Goal: Task Accomplishment & Management: Manage account settings

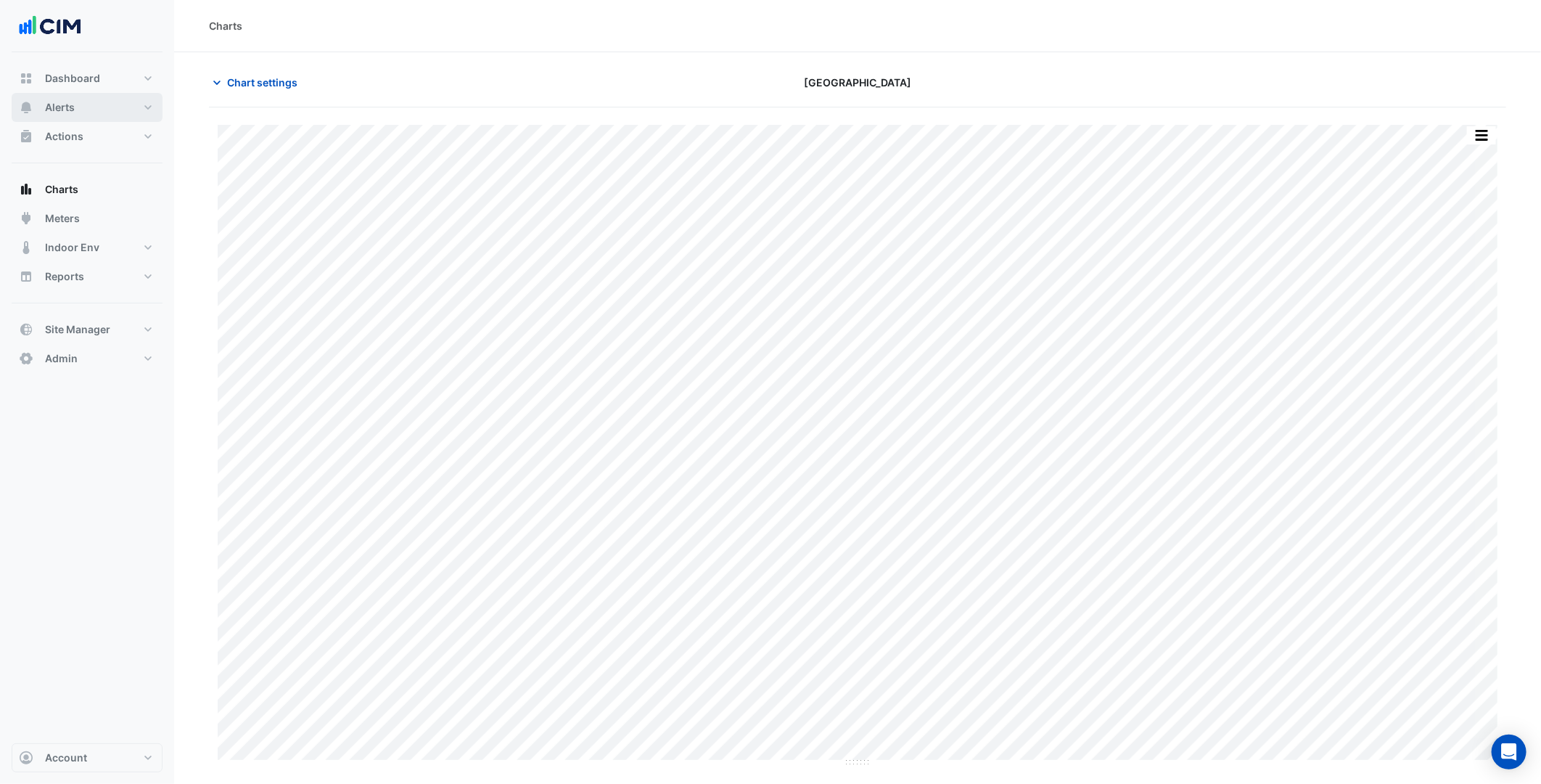
click at [103, 110] on button "Alerts" at bounding box center [87, 108] width 151 height 29
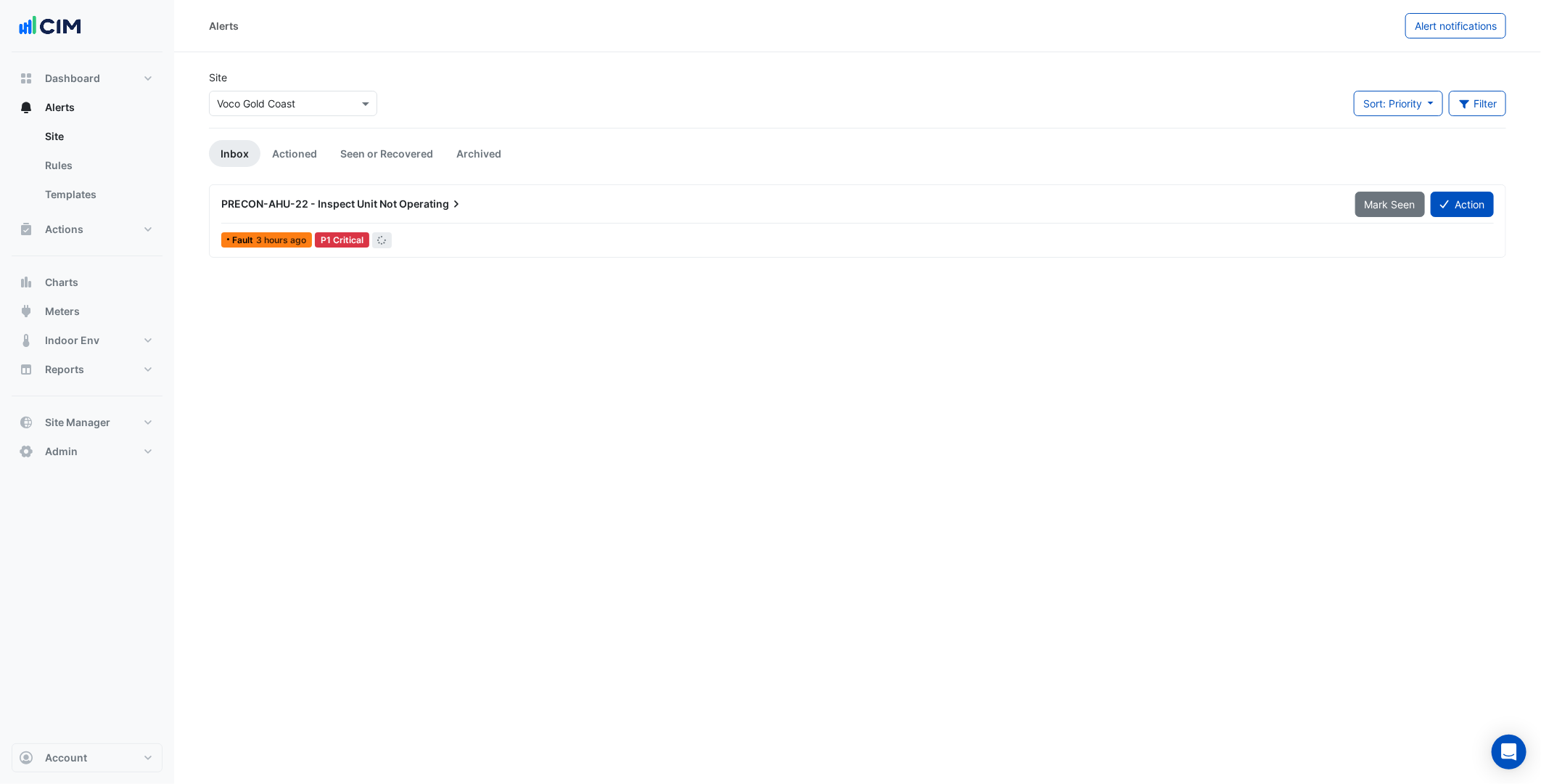
click at [283, 106] on input "text" at bounding box center [279, 104] width 124 height 15
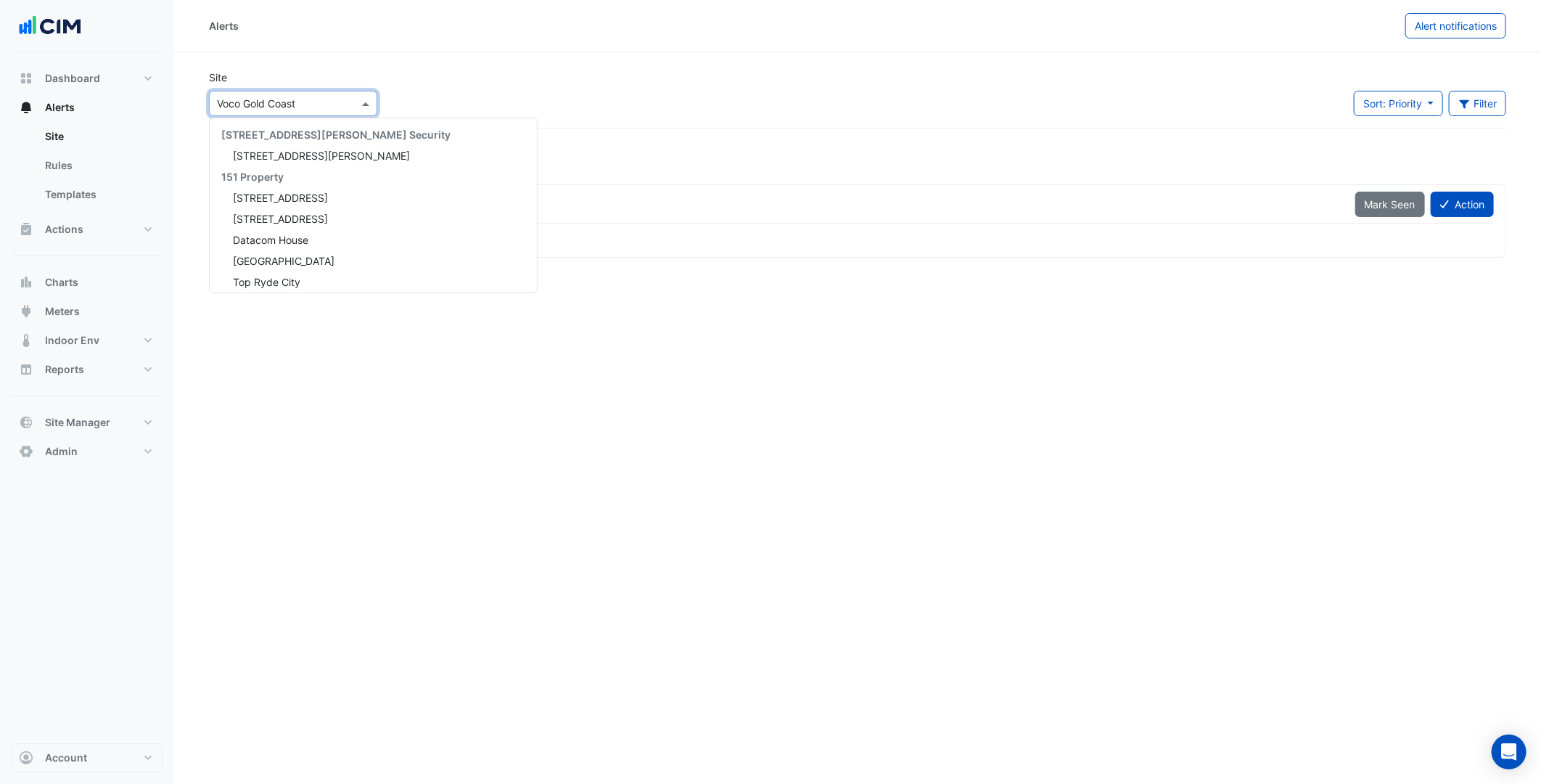
scroll to position [657, 0]
click at [283, 106] on input "text" at bounding box center [279, 104] width 124 height 15
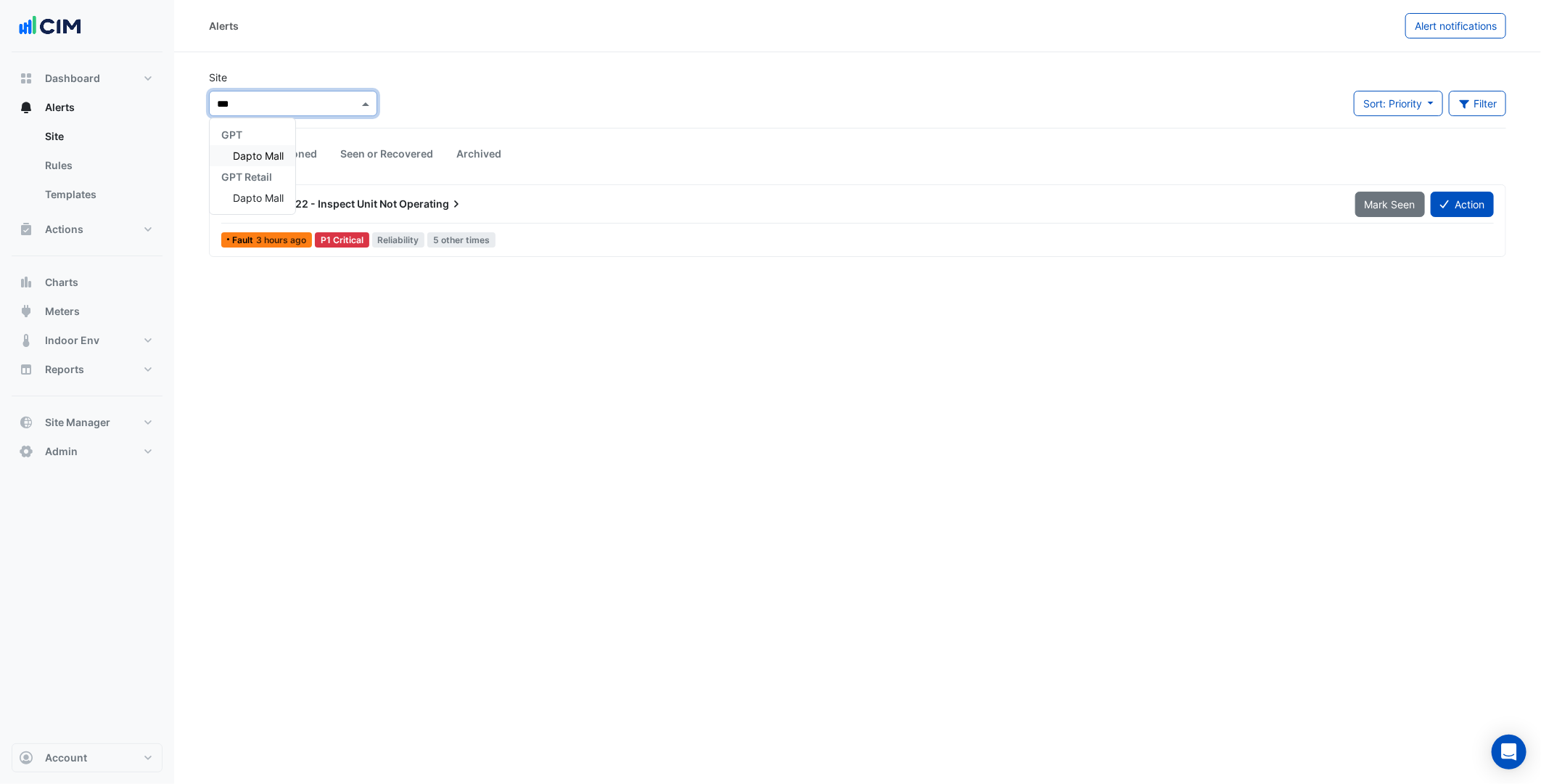
scroll to position [0, 0]
type input "*****"
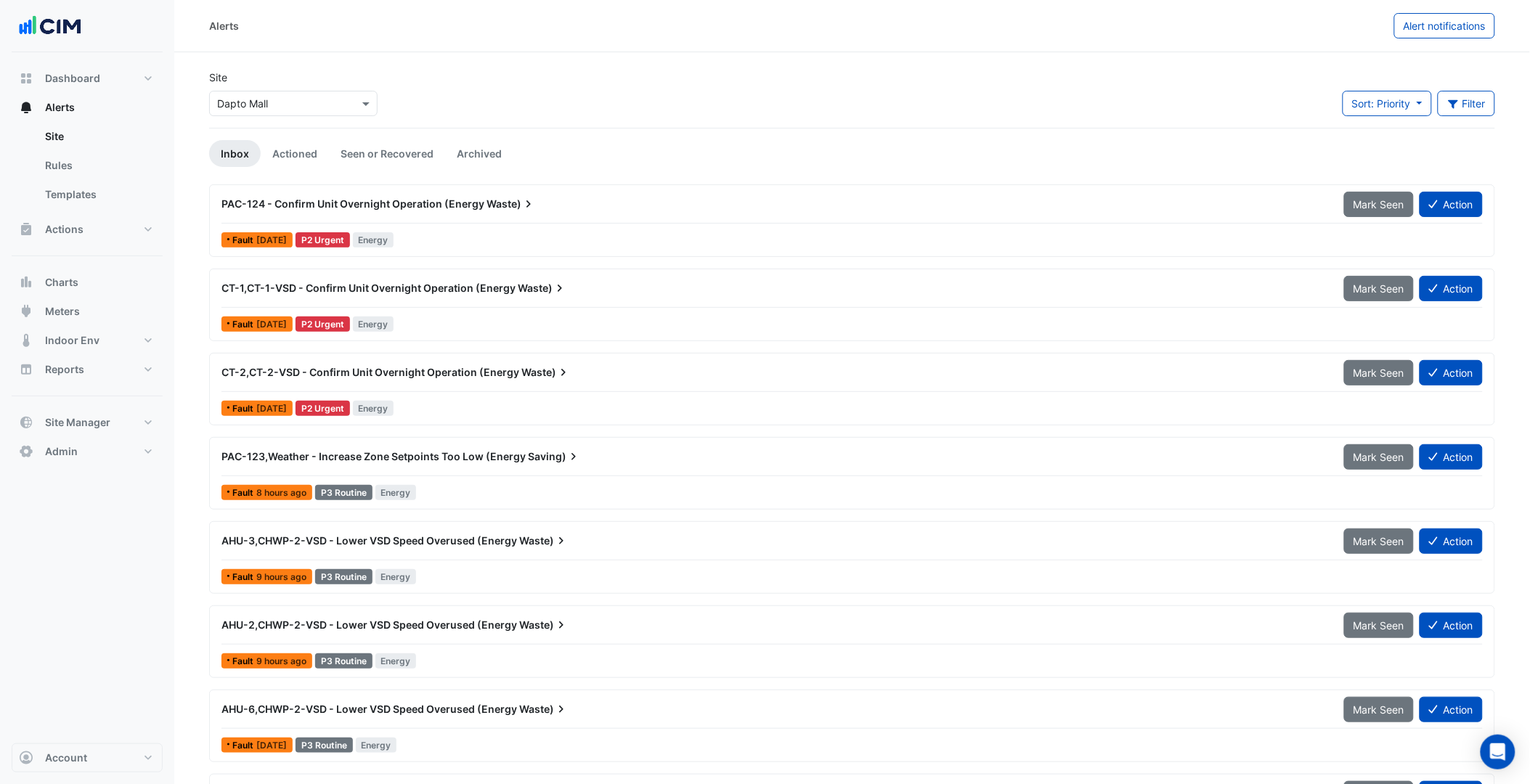
click at [545, 313] on div "Fault 2 weeks ago P2 Urgent Energy" at bounding box center [852, 323] width 1264 height 21
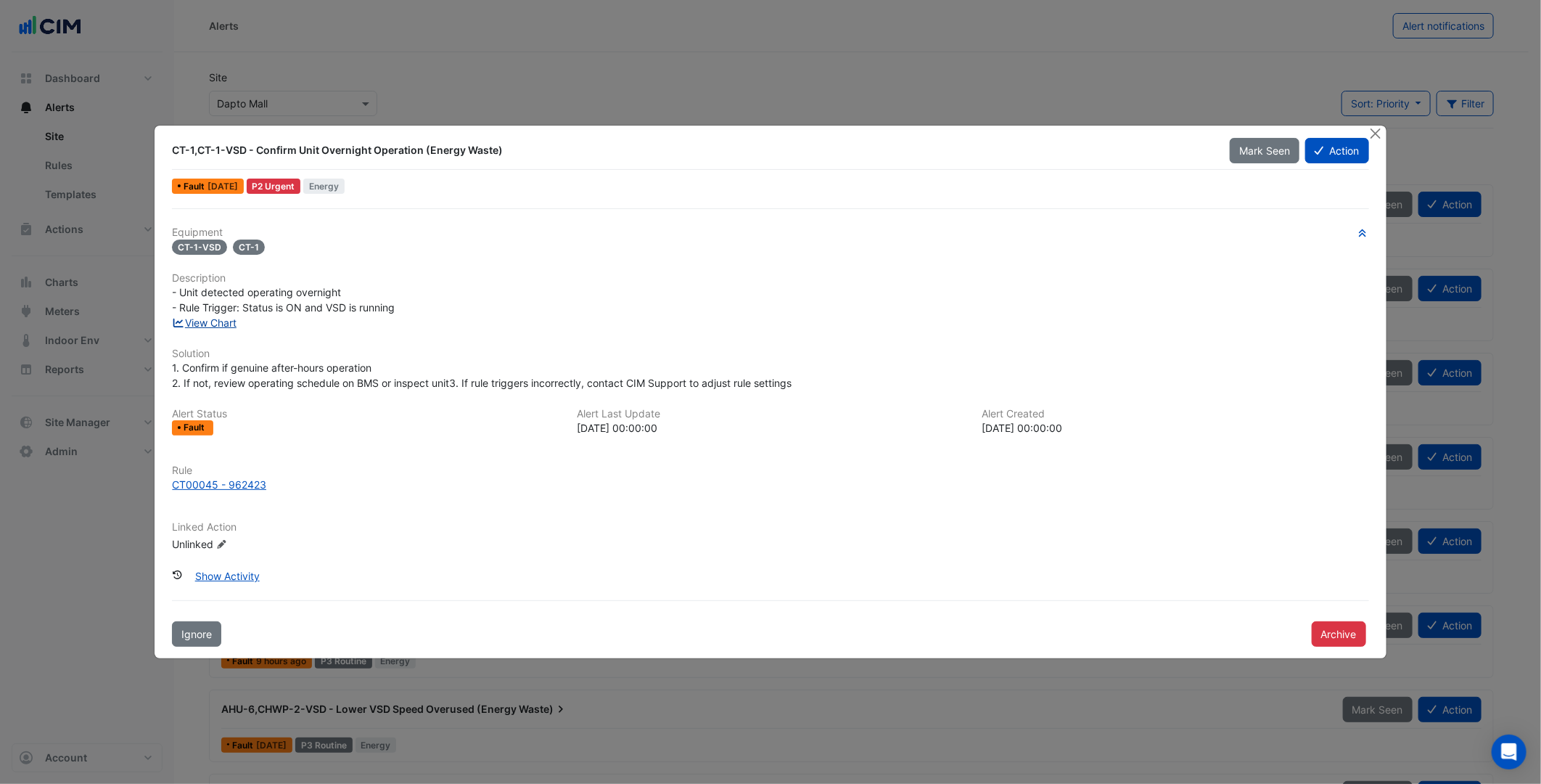
click at [203, 327] on link "View Chart" at bounding box center [204, 323] width 64 height 13
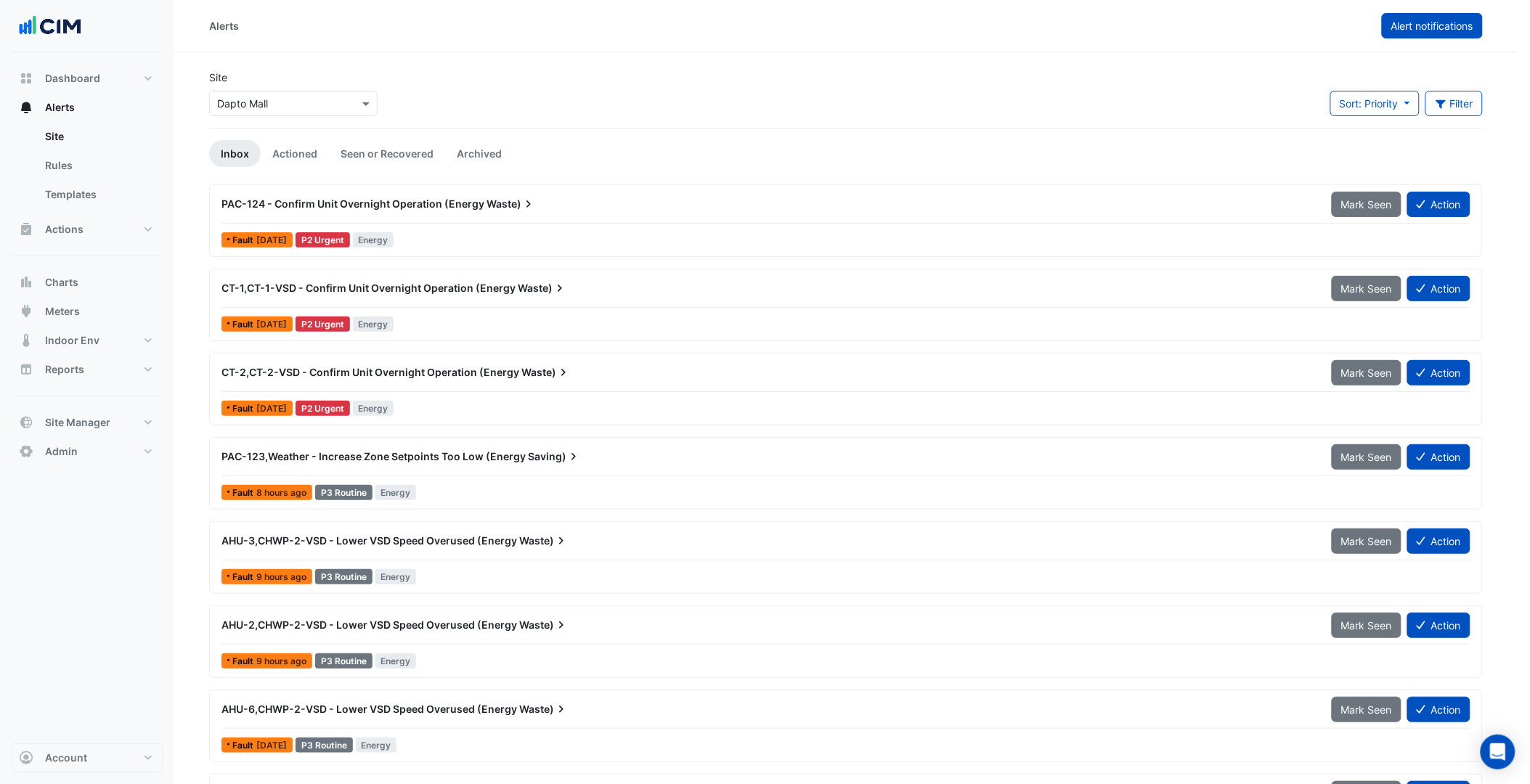
click at [1413, 13] on button "Alert notifications" at bounding box center [1432, 25] width 101 height 25
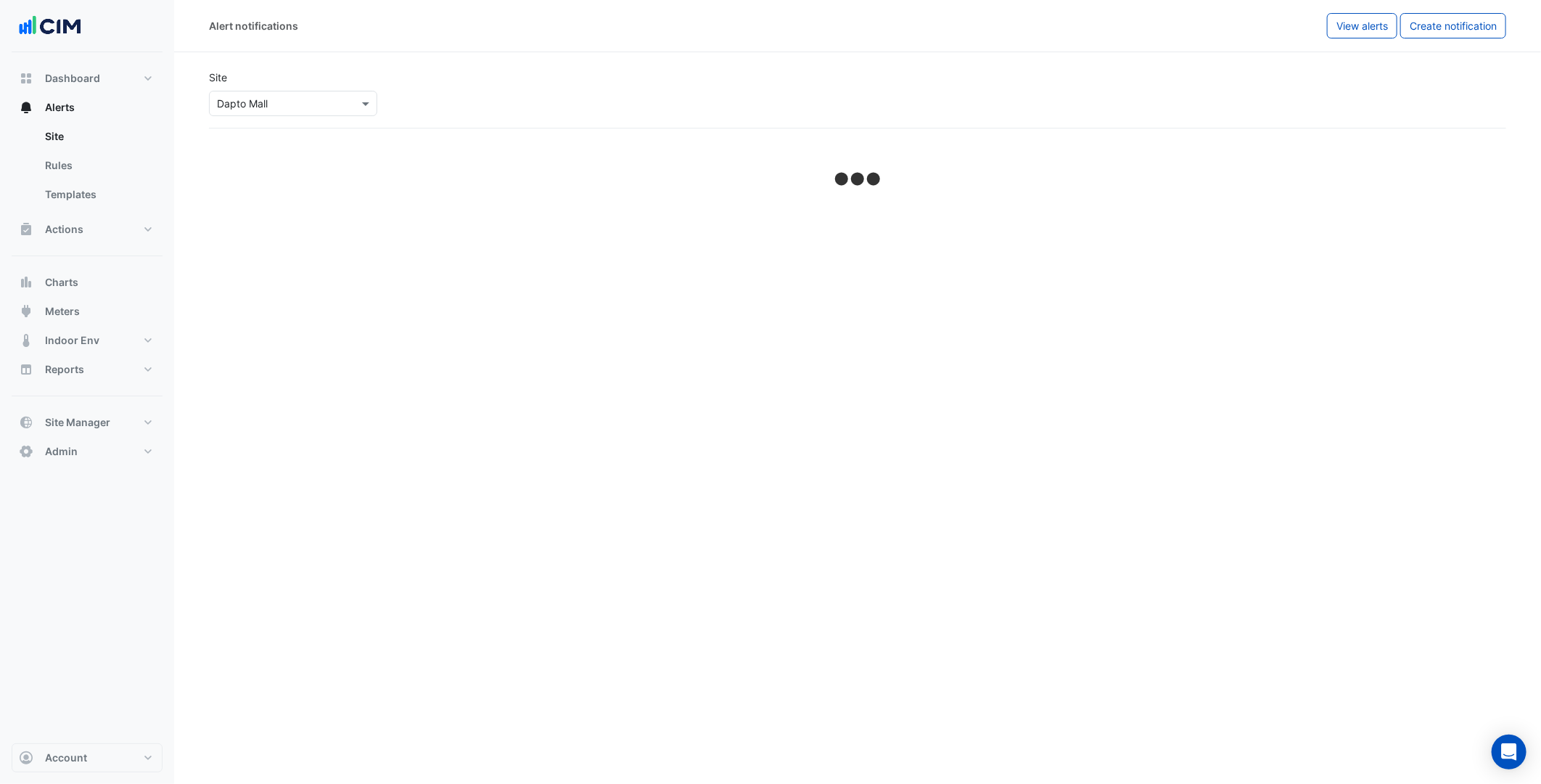
select select "******"
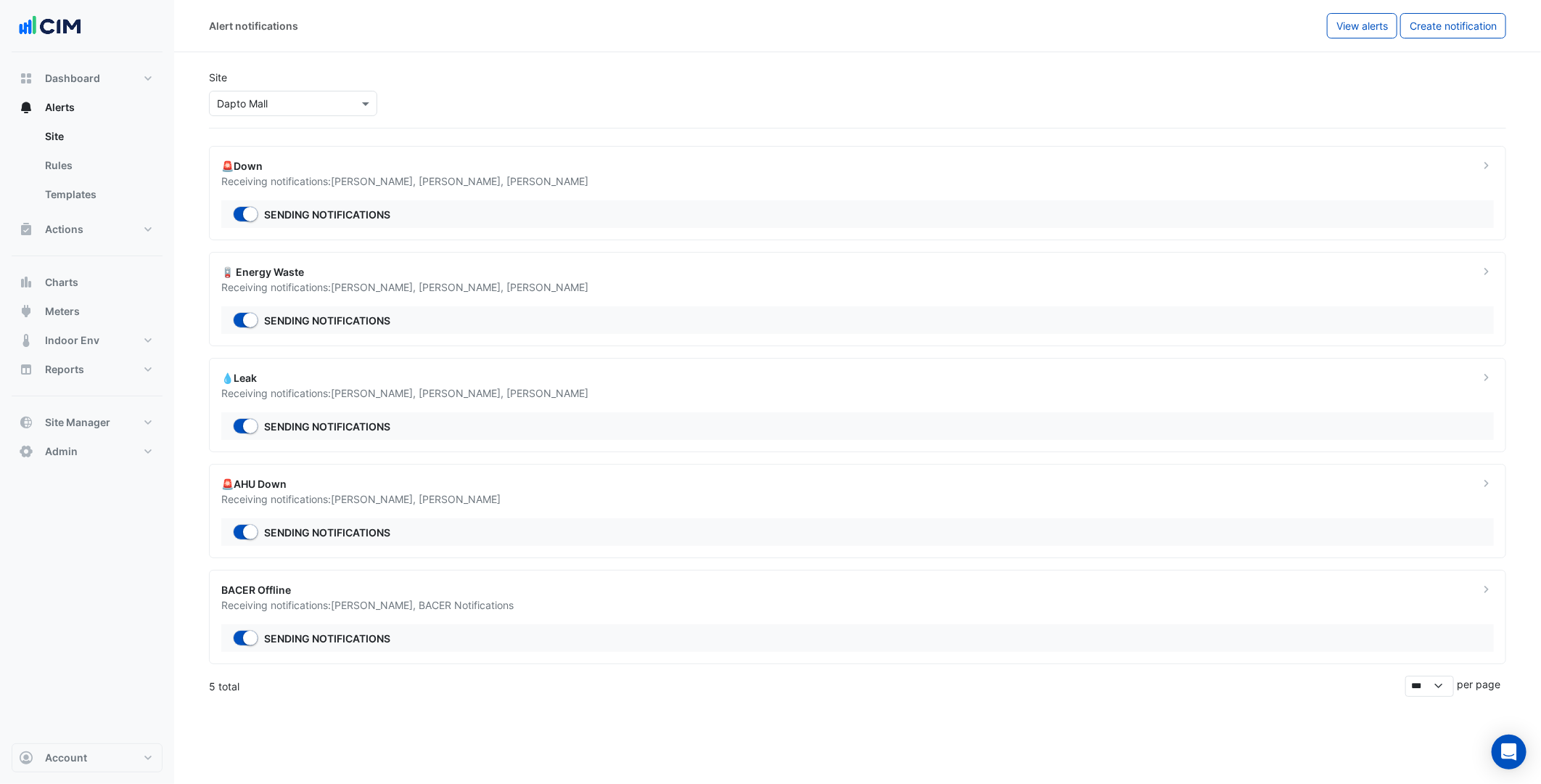
click at [545, 284] on span "Ritvick Mohan" at bounding box center [547, 287] width 82 height 13
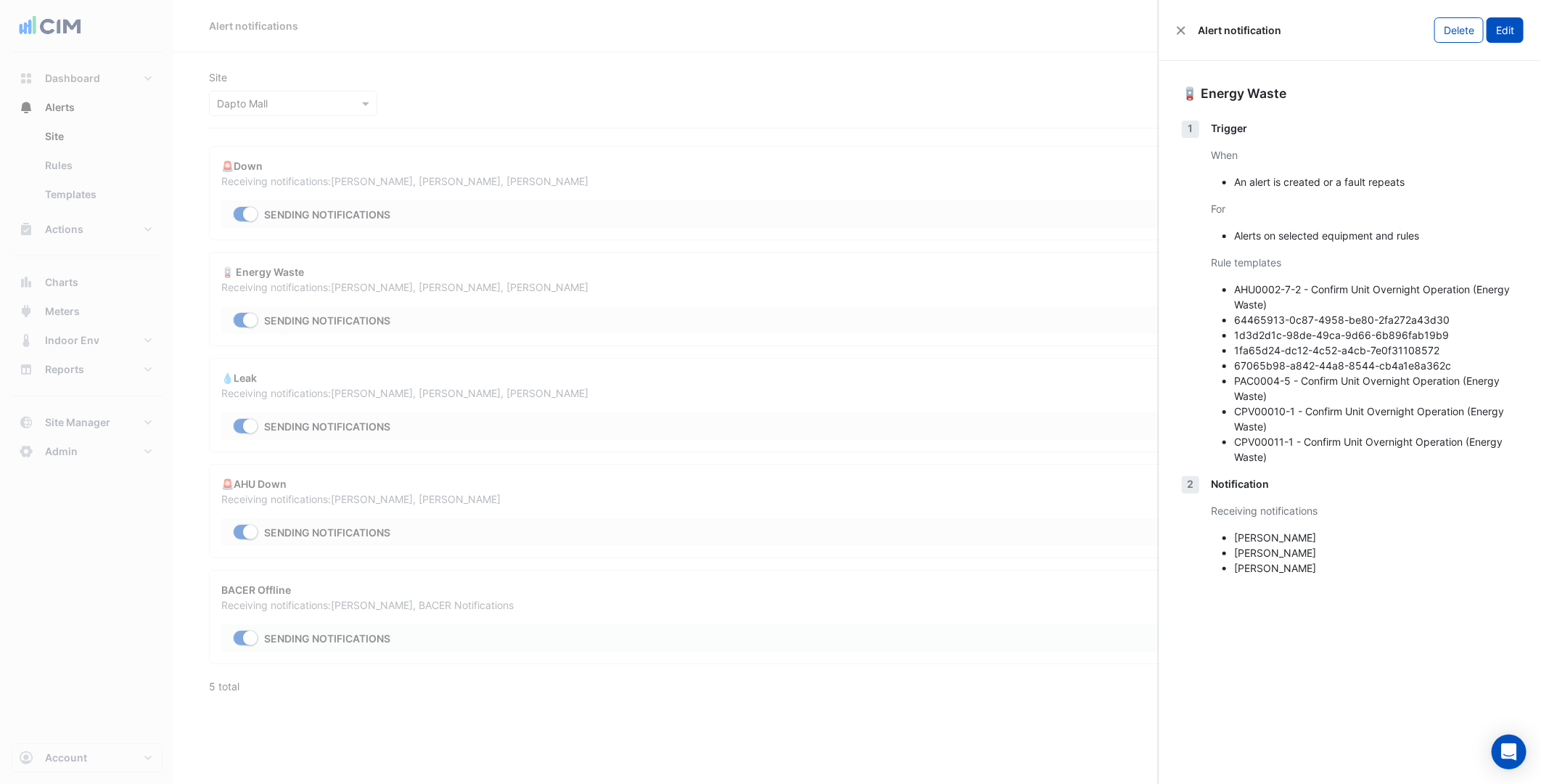
click at [1507, 38] on button "Edit" at bounding box center [1505, 30] width 37 height 25
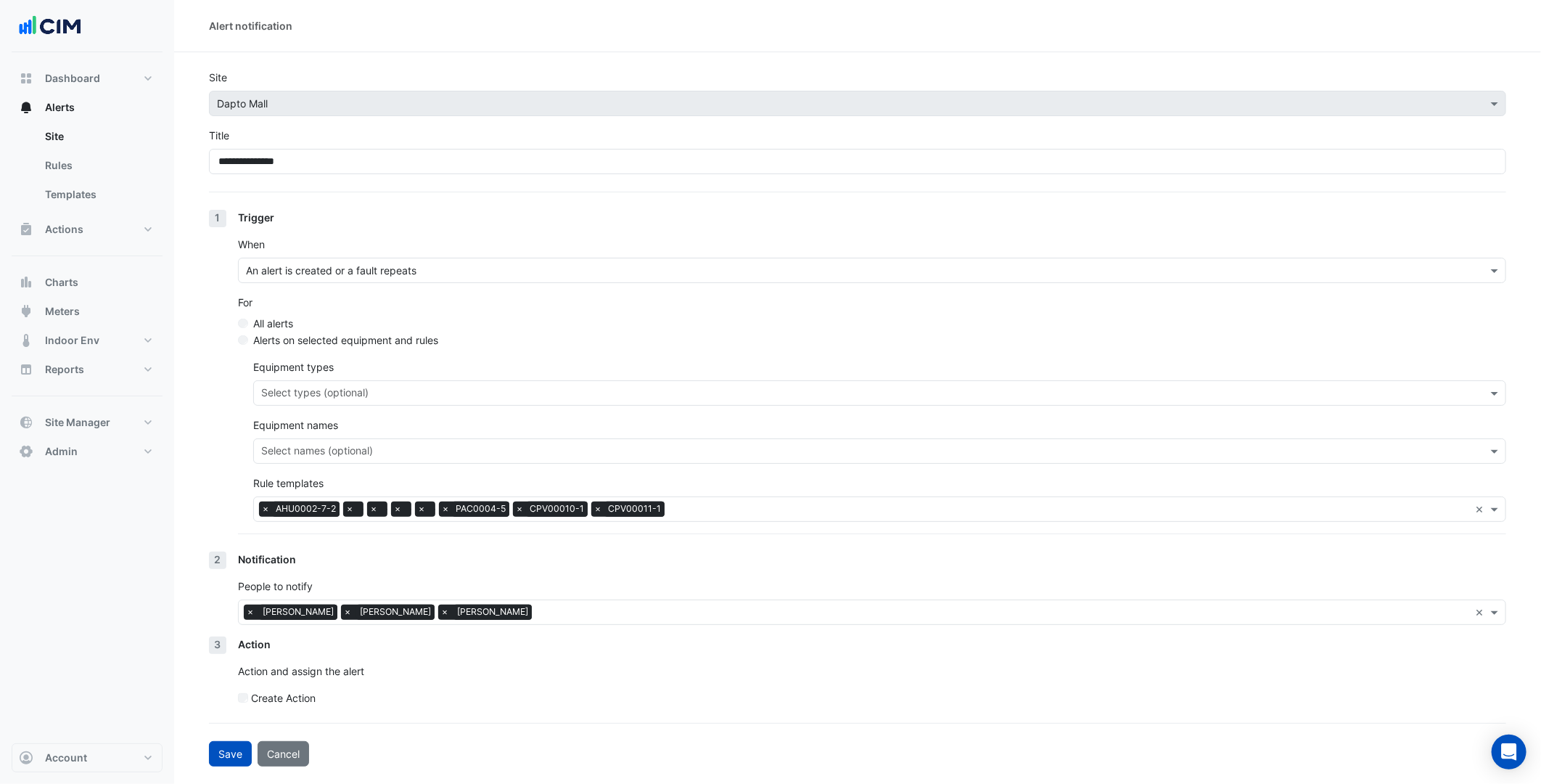
click at [598, 611] on input "text" at bounding box center [1003, 614] width 931 height 15
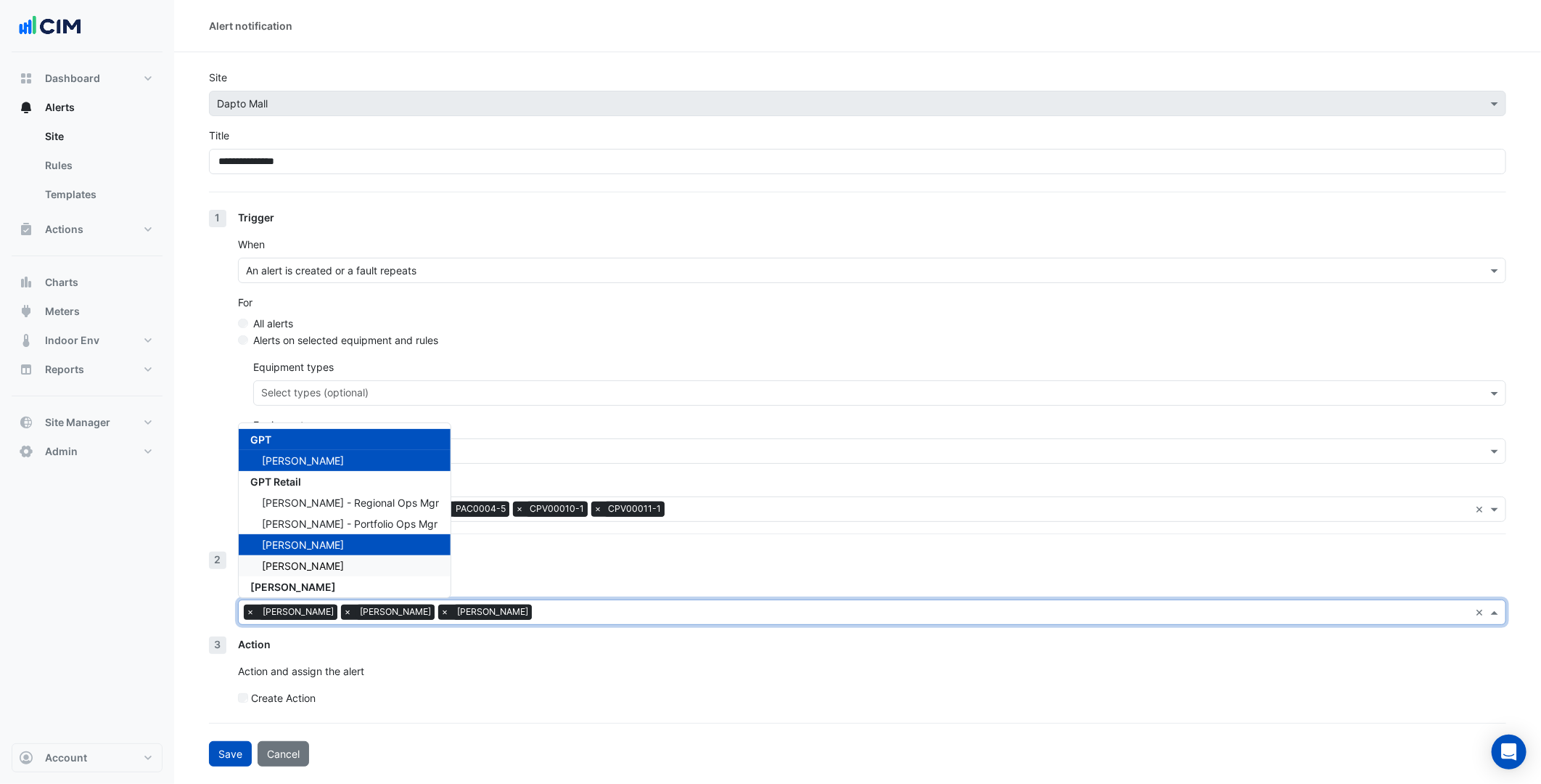
click at [371, 557] on div "Tim Fielding" at bounding box center [345, 566] width 212 height 21
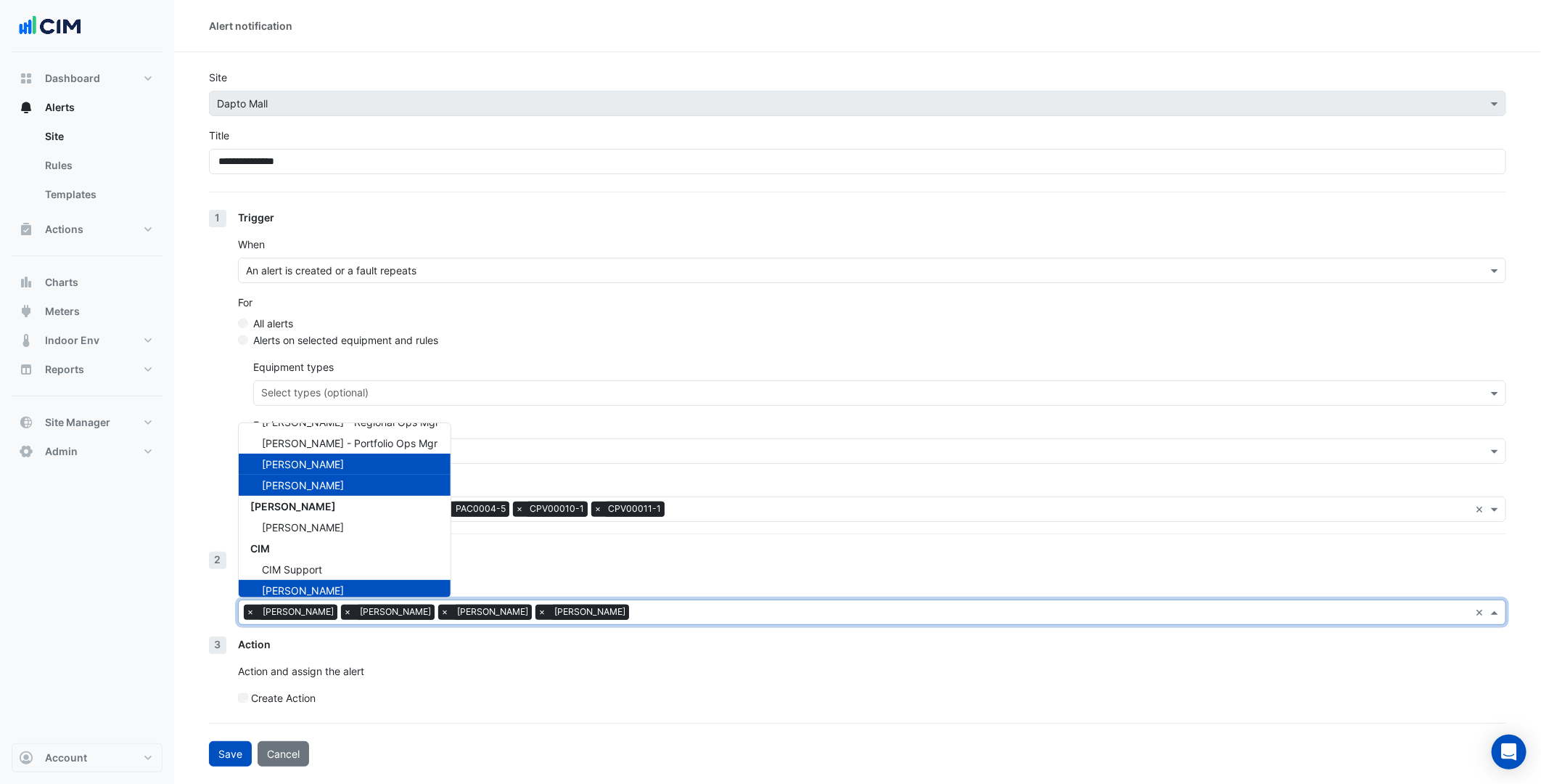
scroll to position [152, 0]
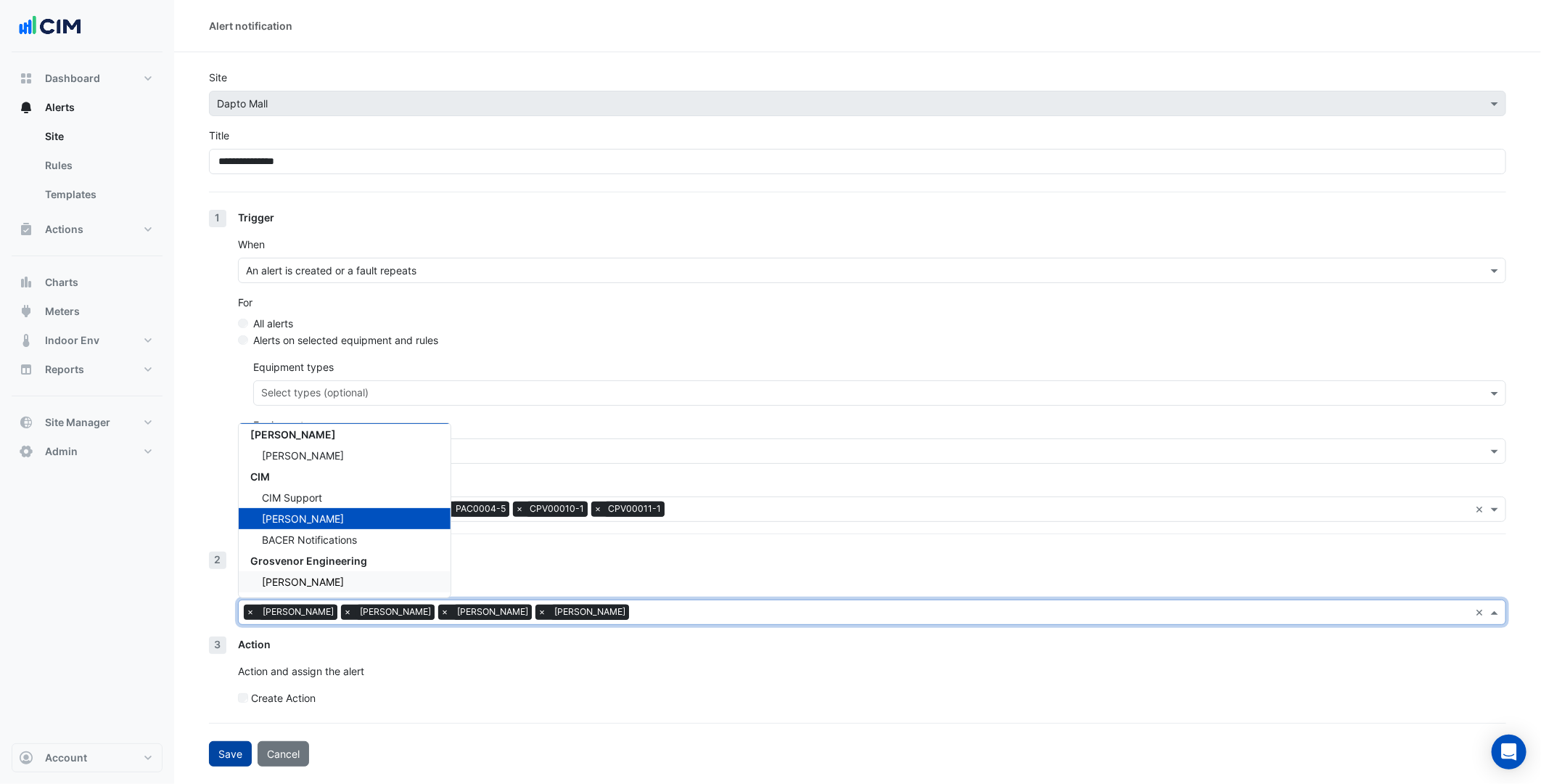
click at [219, 759] on button "Save" at bounding box center [230, 754] width 43 height 25
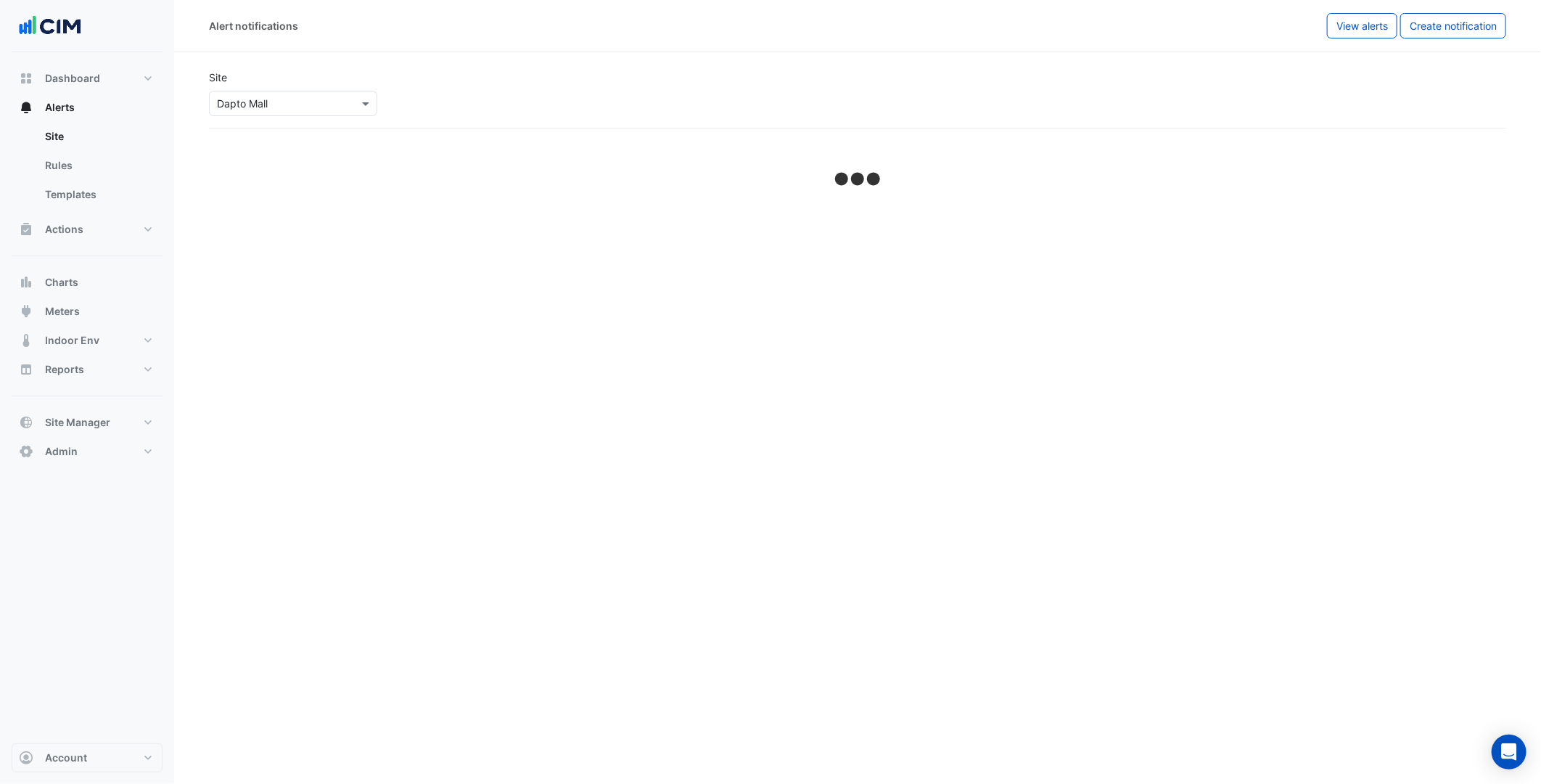
select select "******"
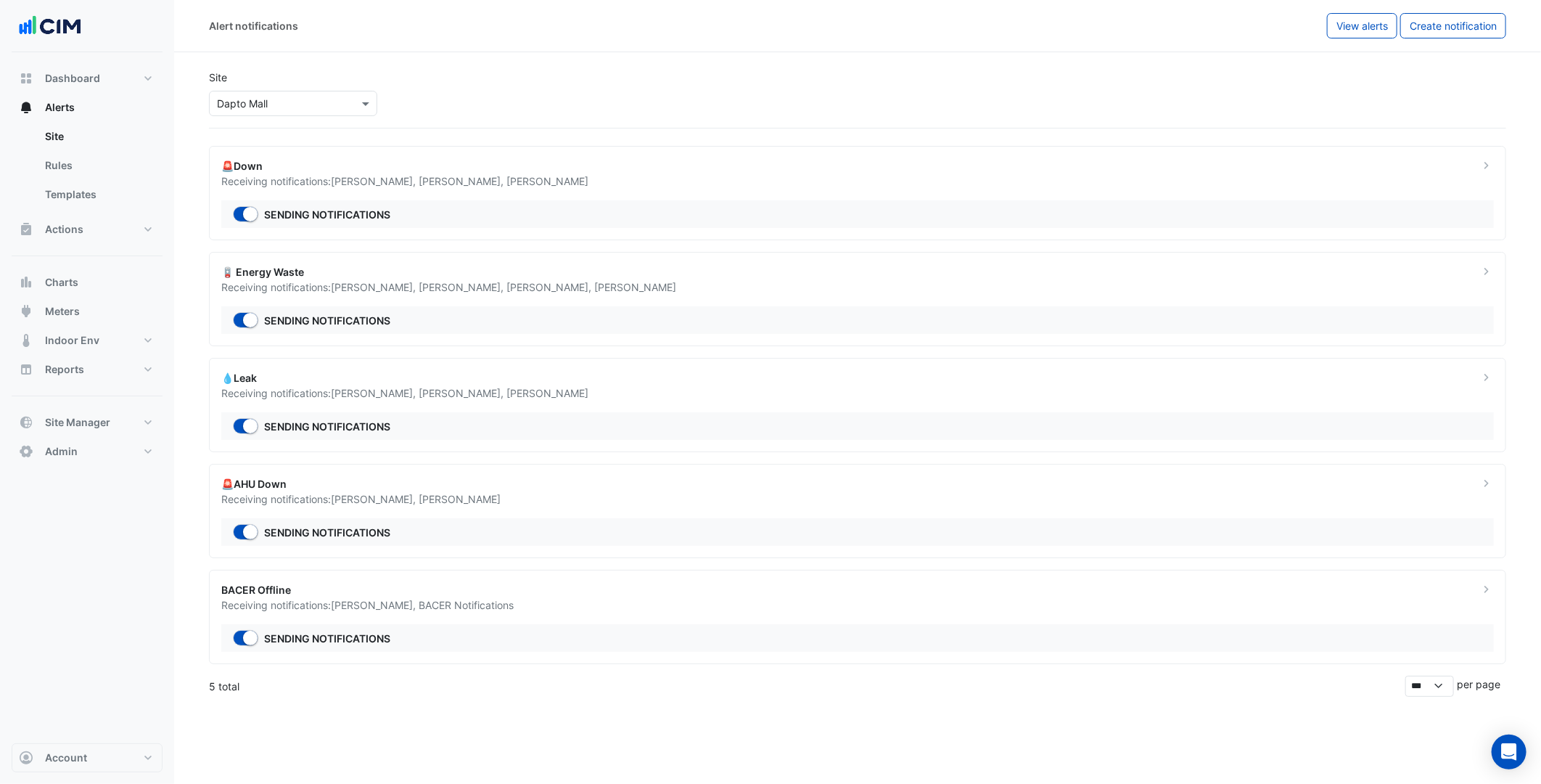
click at [550, 180] on ngb-offcanvas-backdrop at bounding box center [770, 392] width 1541 height 784
click at [550, 179] on span "Ritvick Mohan" at bounding box center [547, 181] width 82 height 13
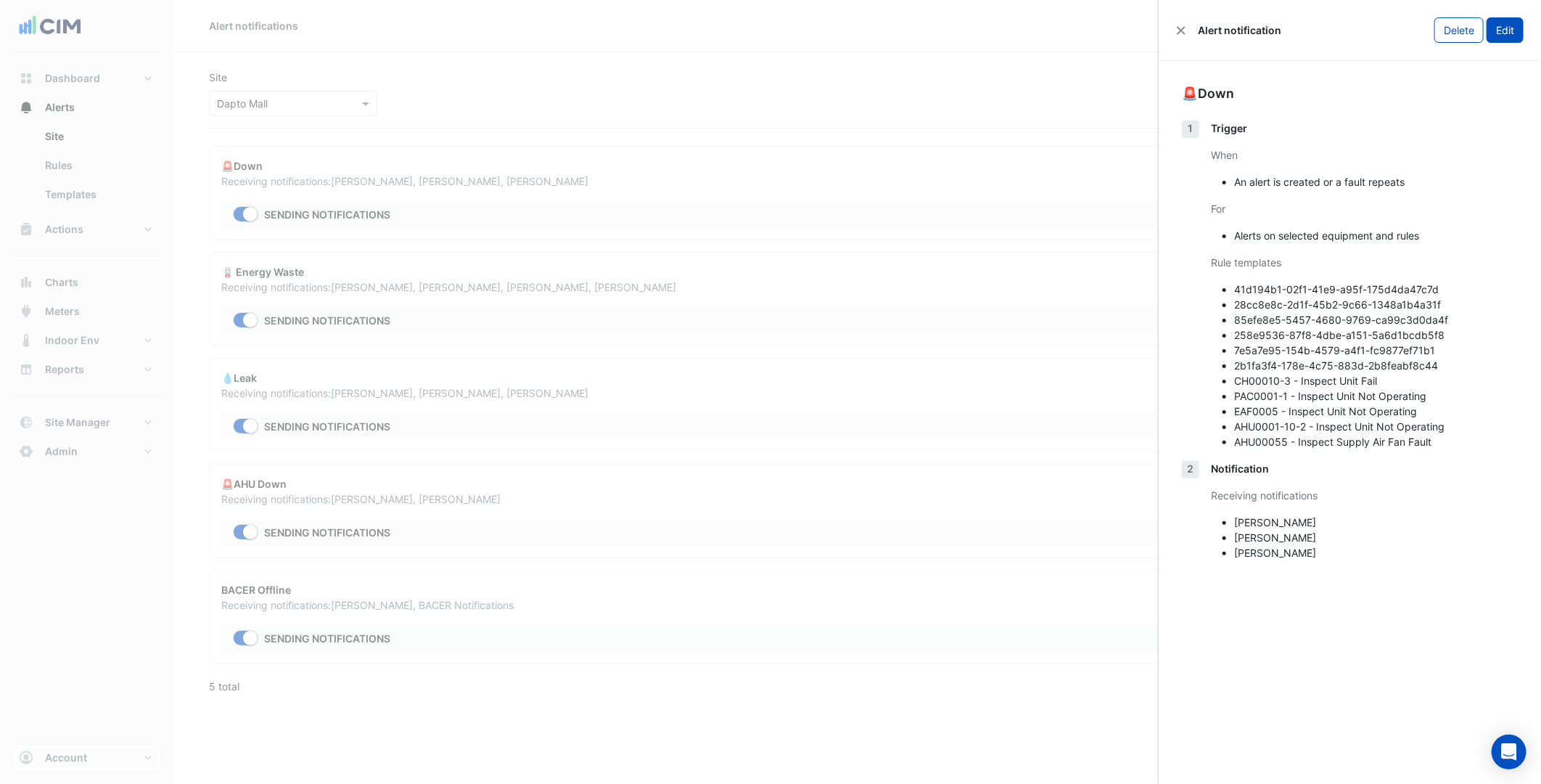
click at [1499, 37] on button "Edit" at bounding box center [1505, 30] width 37 height 25
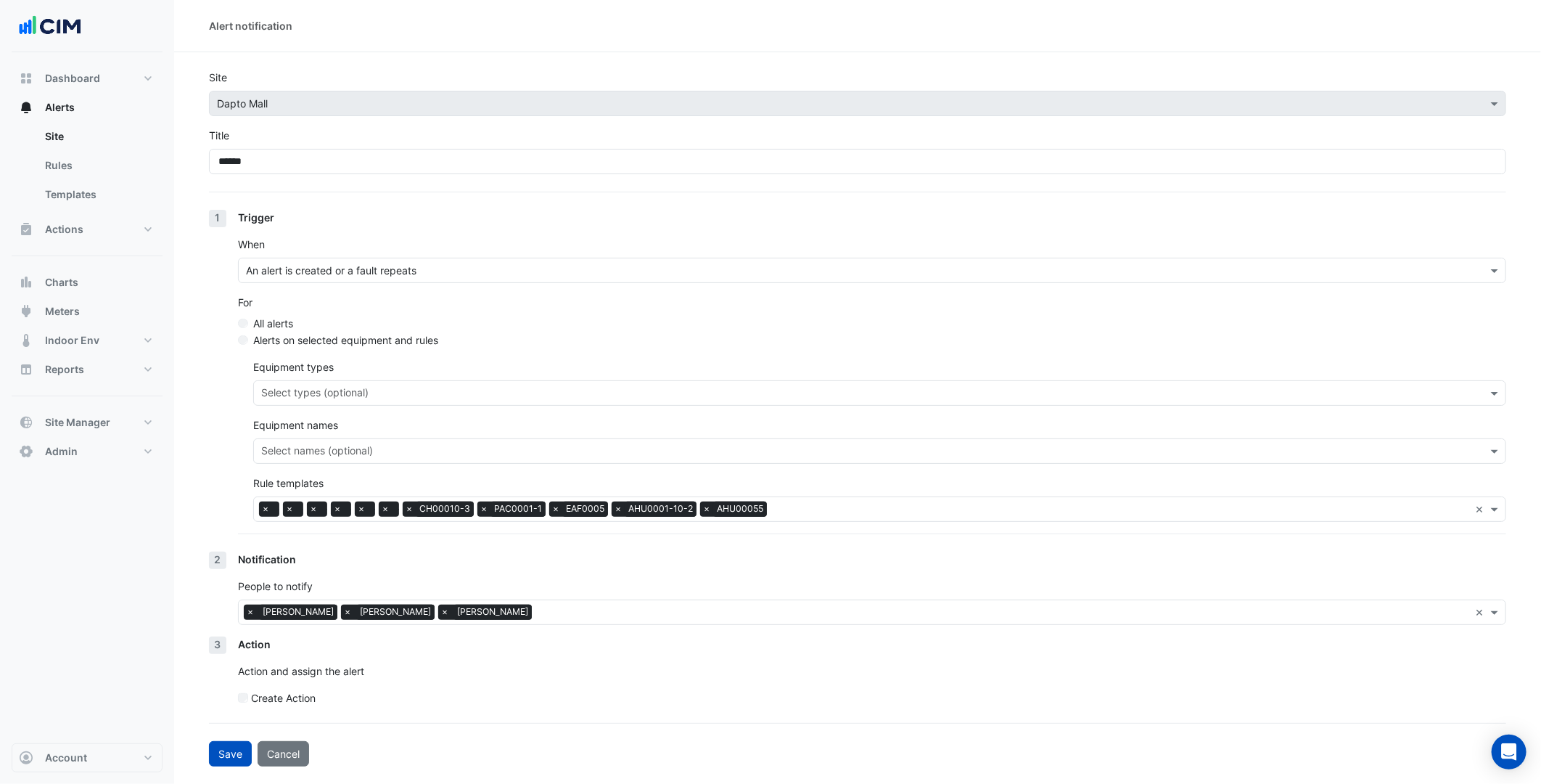
click at [538, 606] on input "text" at bounding box center [1003, 614] width 931 height 15
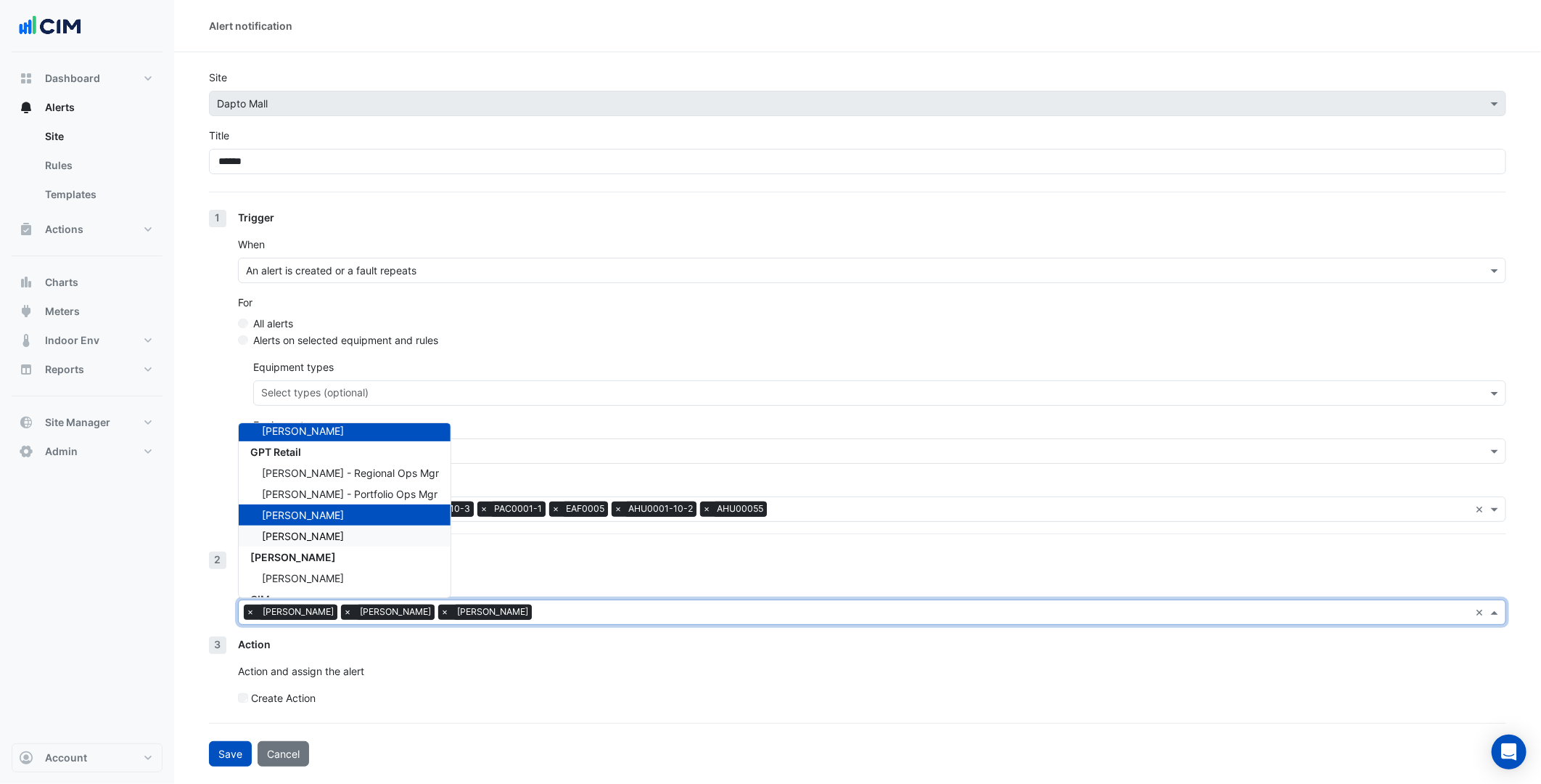
scroll to position [80, 0]
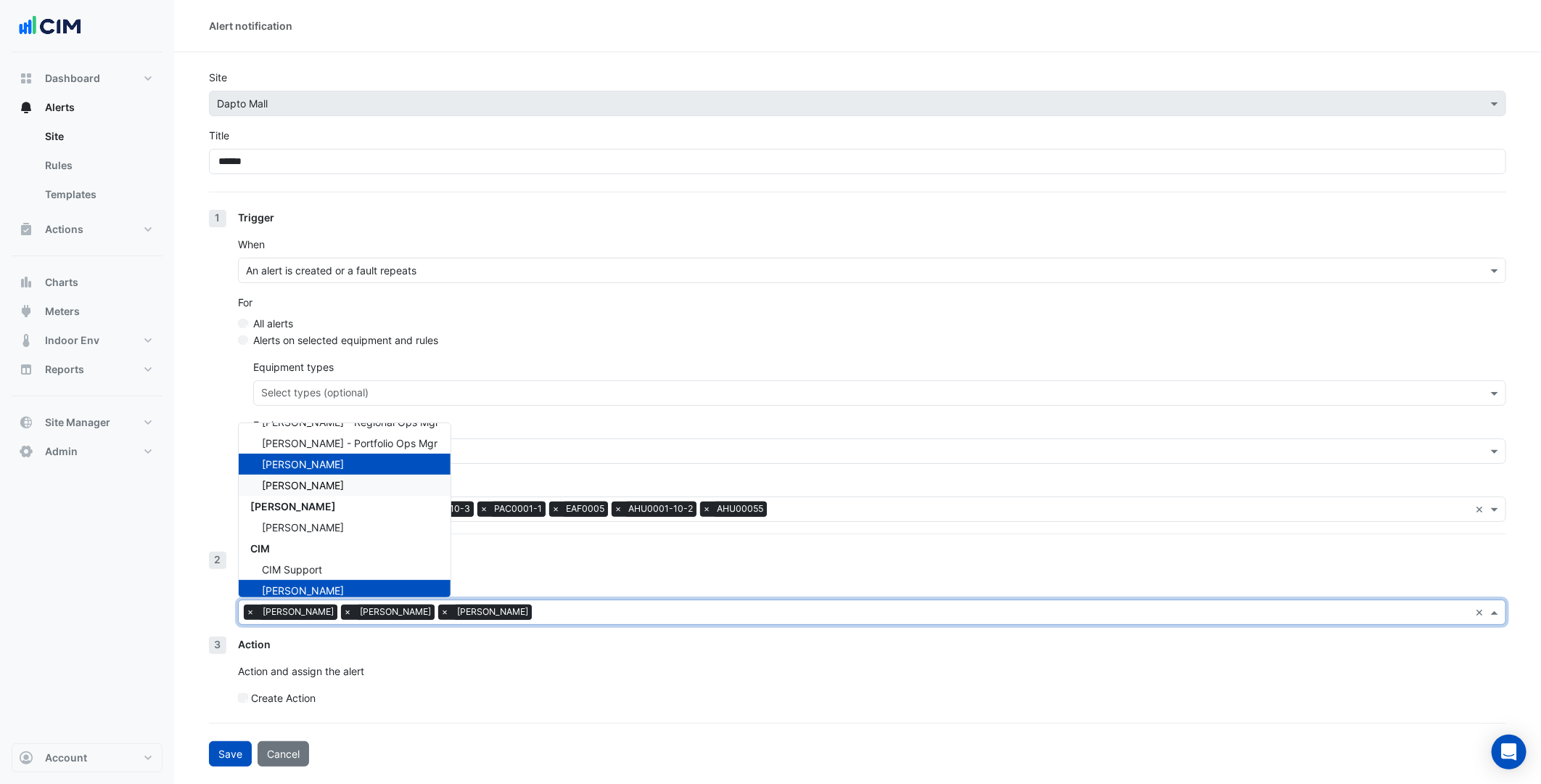
click at [319, 482] on span "Tim Fielding" at bounding box center [302, 485] width 82 height 13
click at [229, 753] on button "Save" at bounding box center [230, 754] width 43 height 25
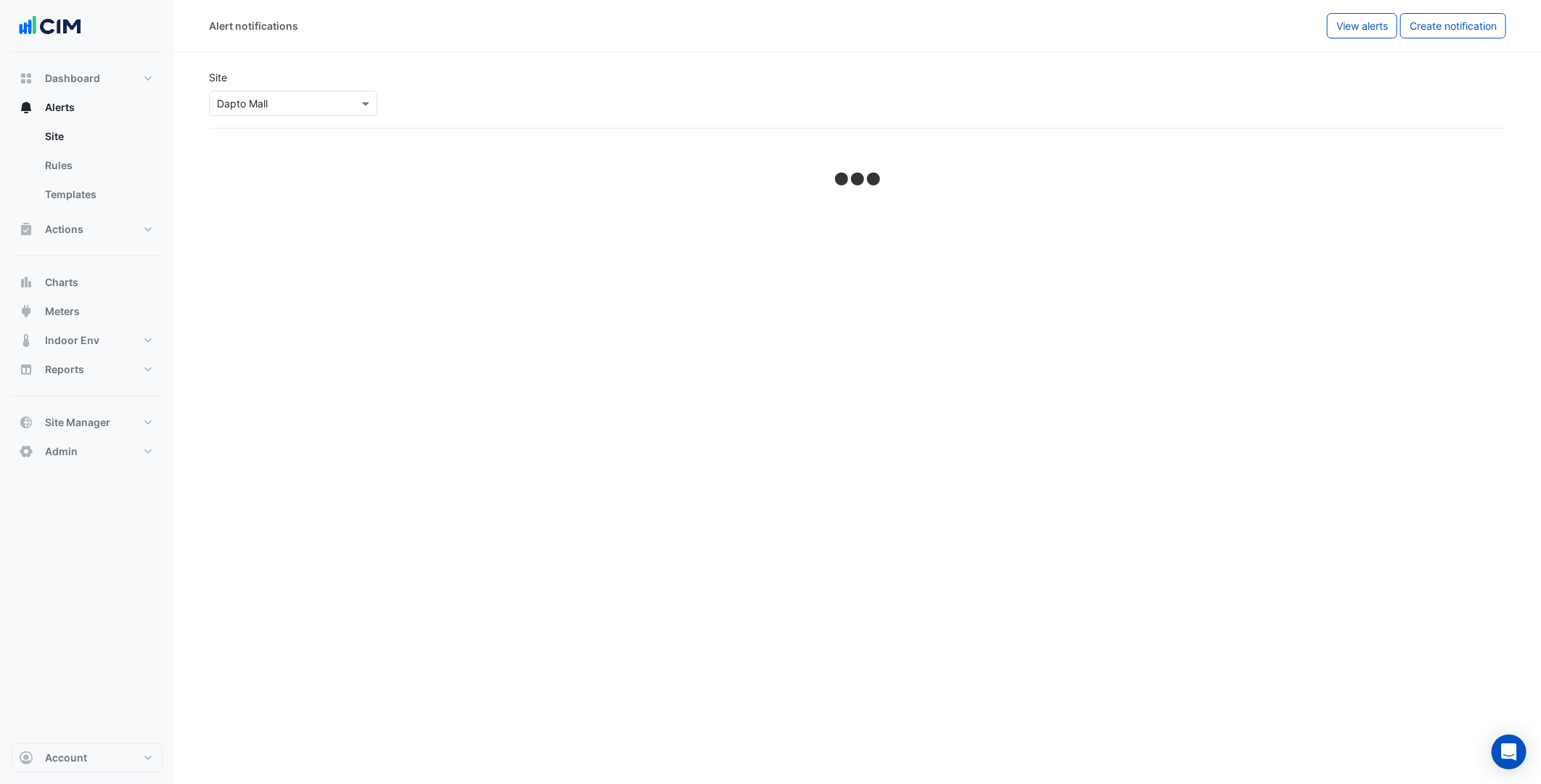
select select "******"
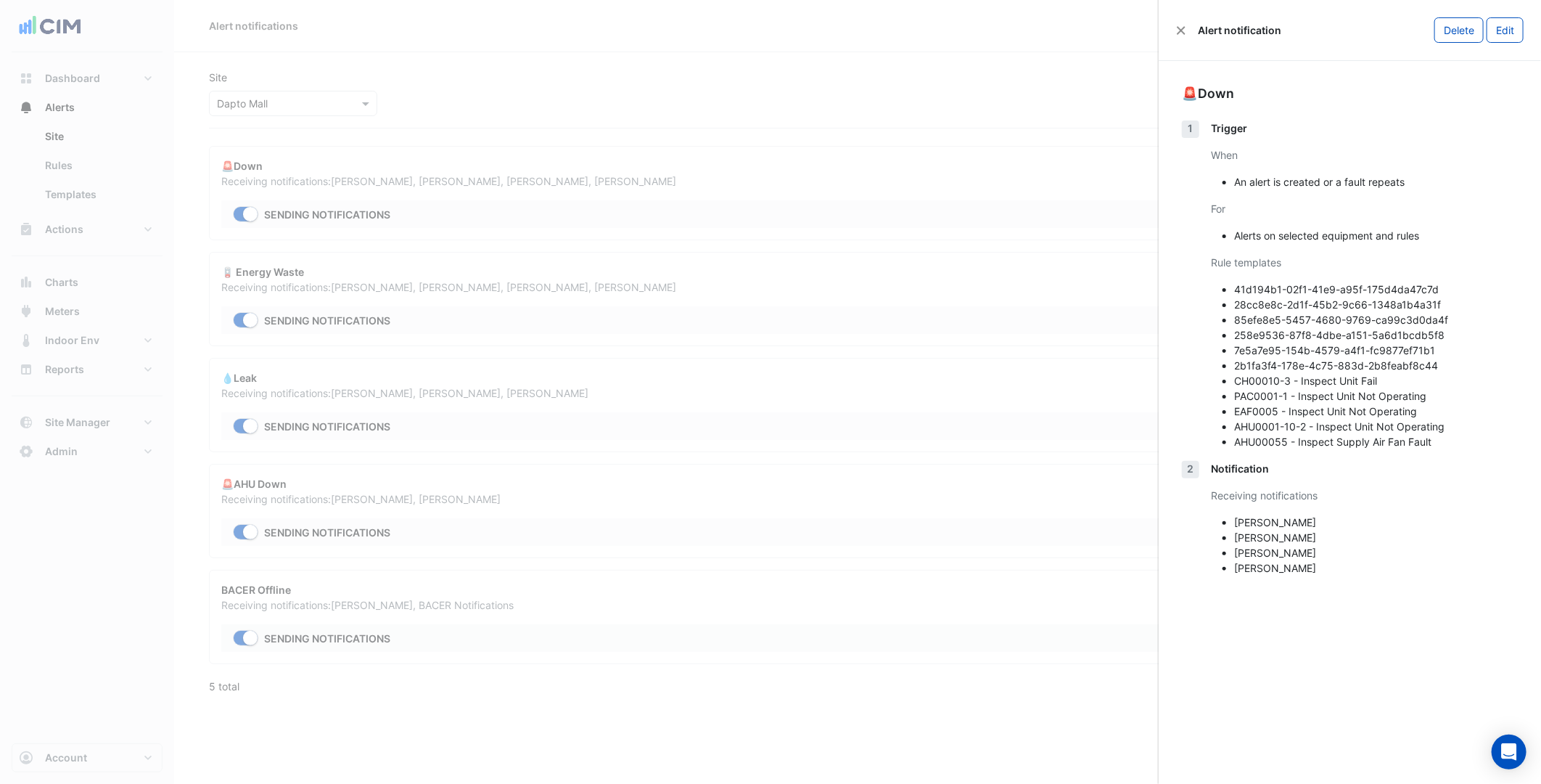
click at [655, 380] on ngb-offcanvas-backdrop at bounding box center [770, 392] width 1541 height 784
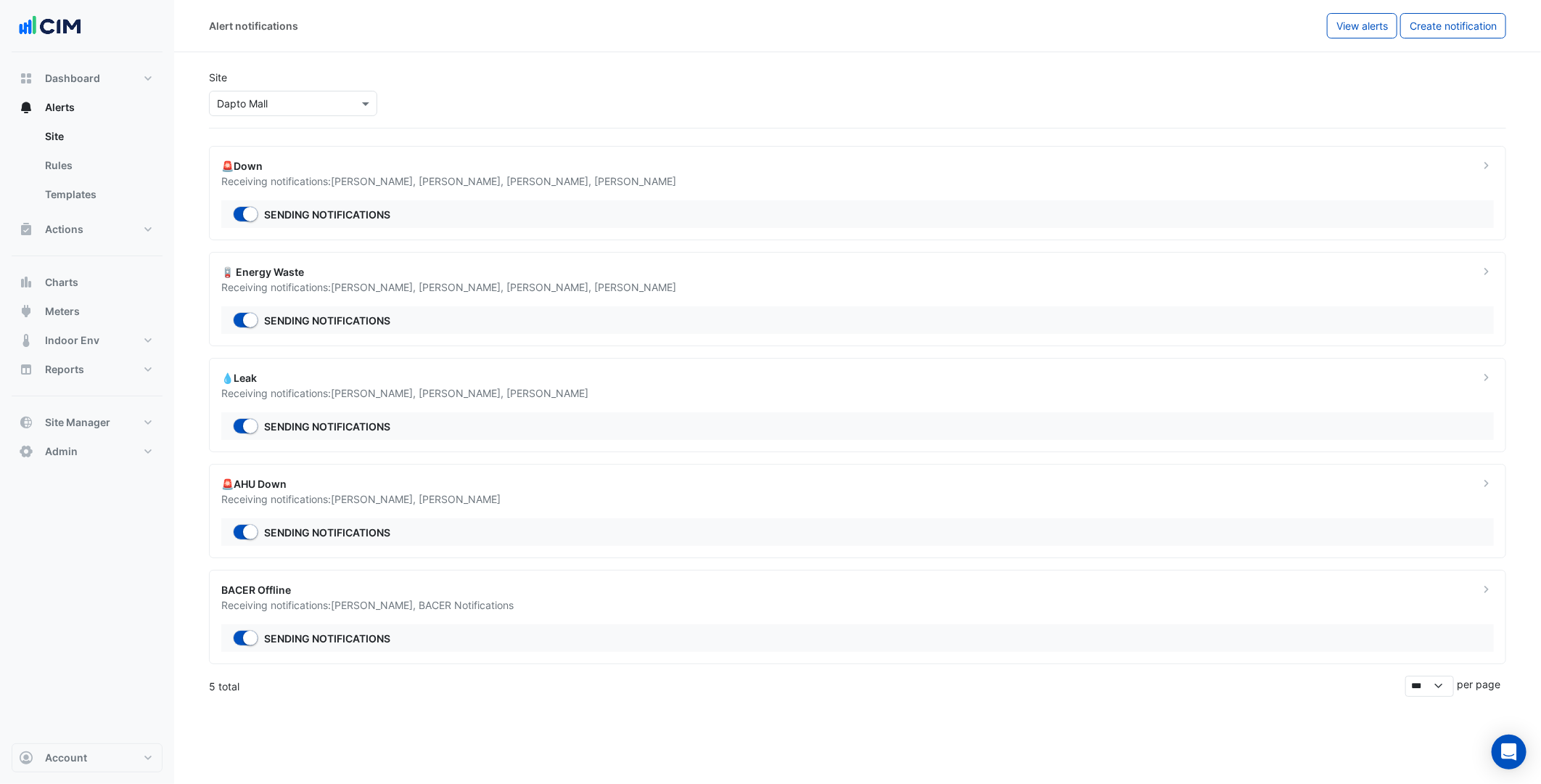
click at [655, 380] on div "💧Leak" at bounding box center [841, 378] width 1240 height 15
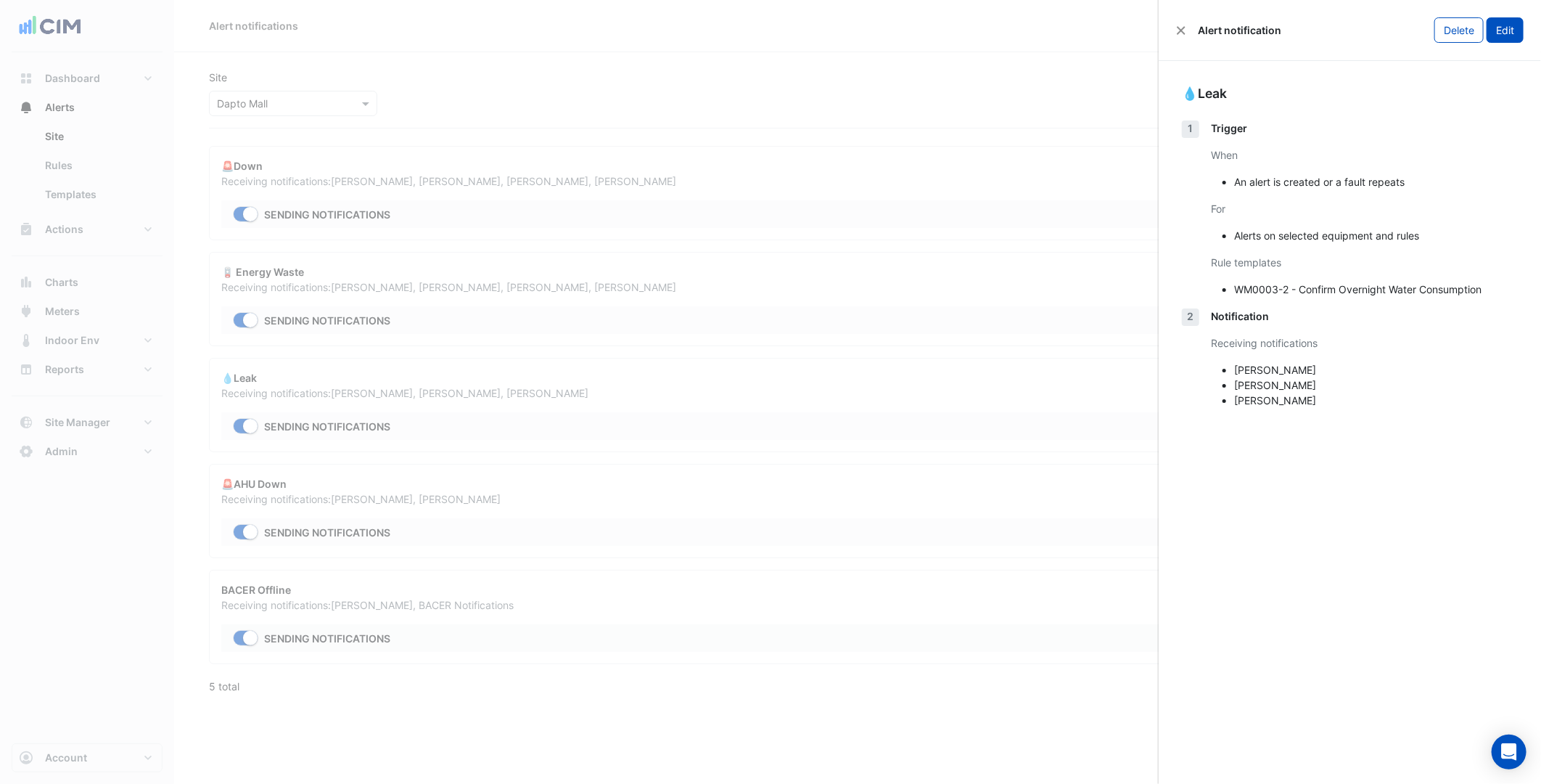
click at [1507, 35] on button "Edit" at bounding box center [1505, 30] width 37 height 25
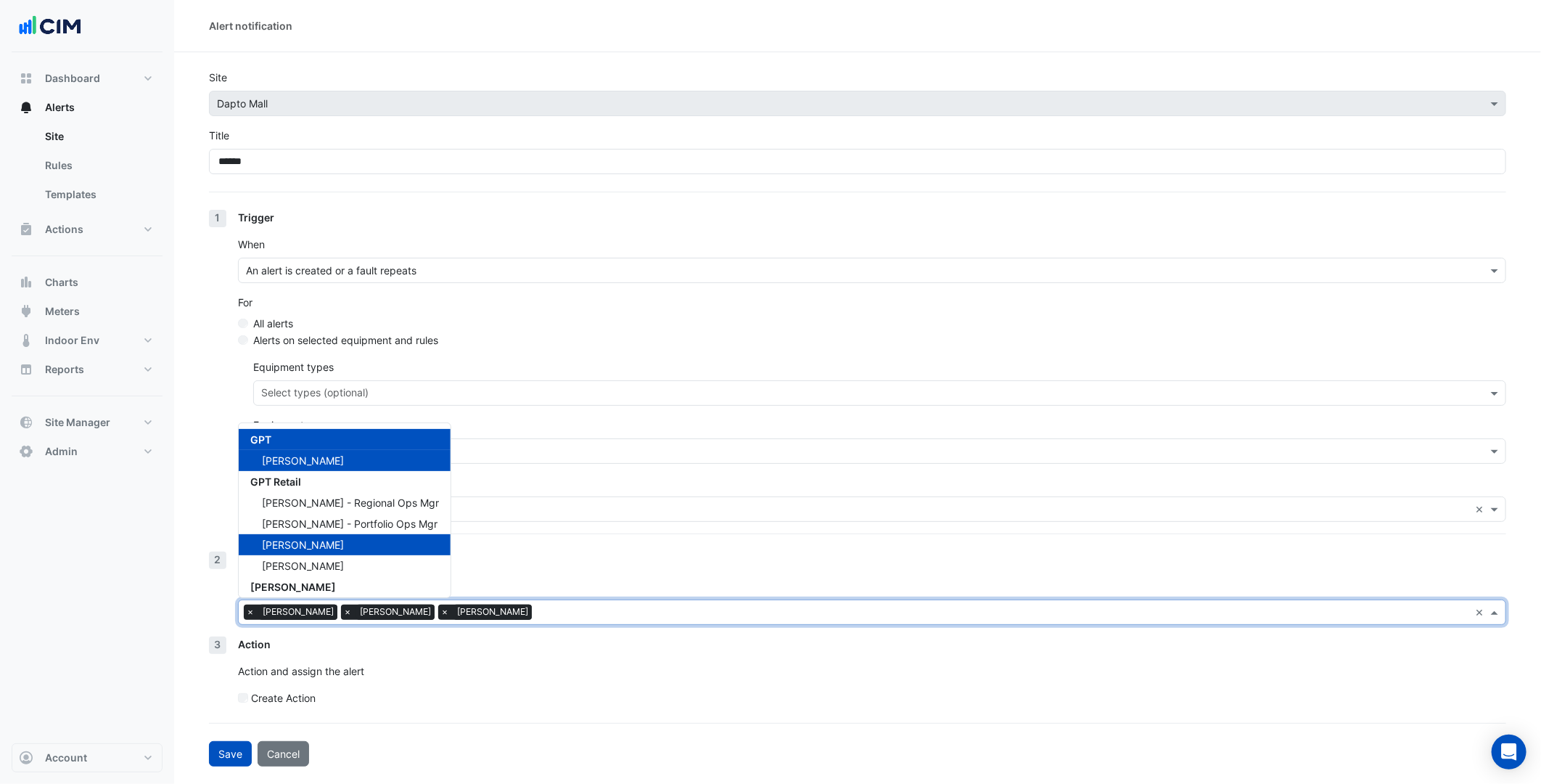
click at [578, 610] on input "text" at bounding box center [1003, 614] width 931 height 15
click at [330, 566] on div "Tim Fielding" at bounding box center [345, 566] width 212 height 21
click at [228, 744] on button "Save" at bounding box center [230, 754] width 43 height 25
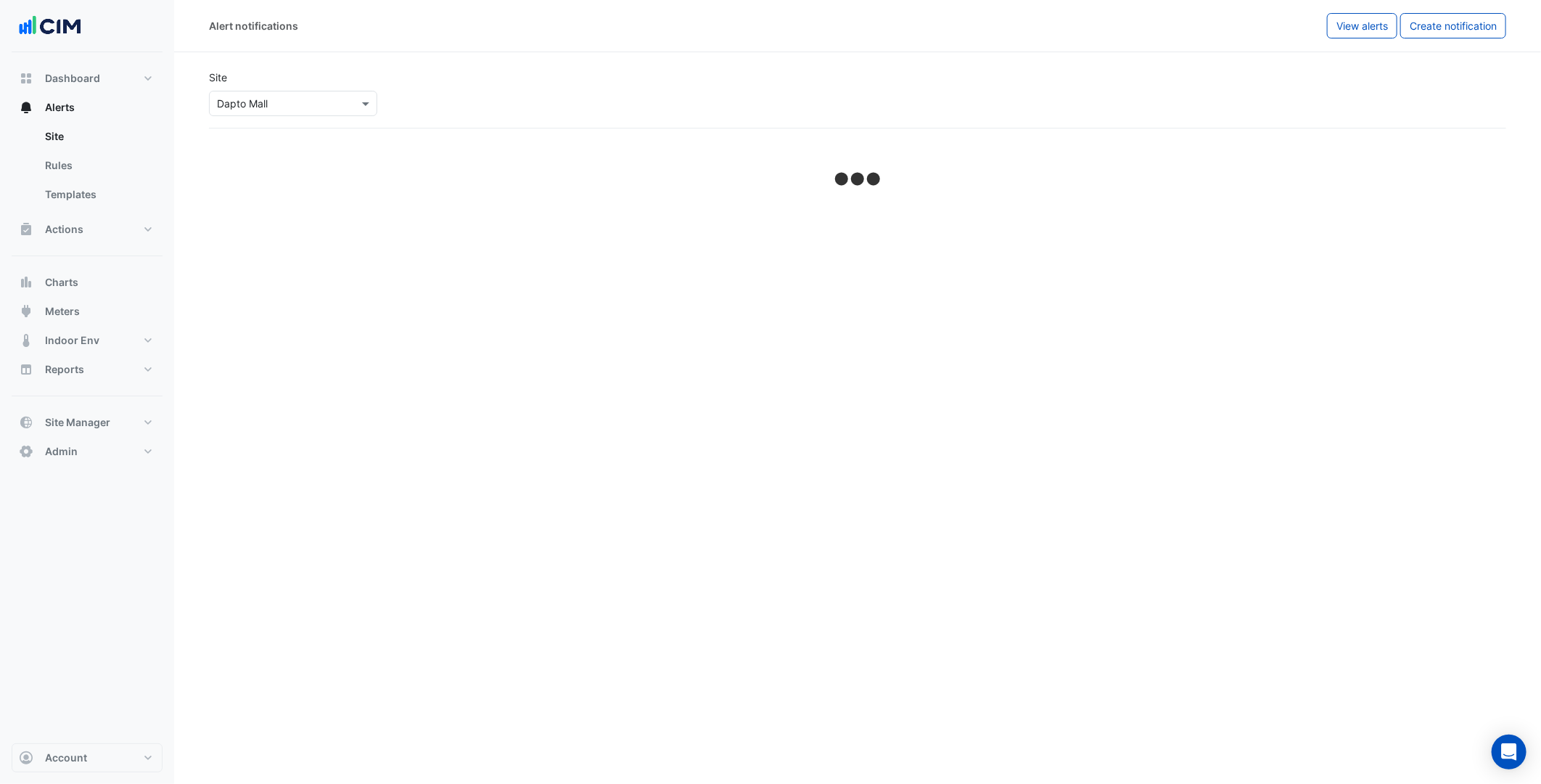
select select "******"
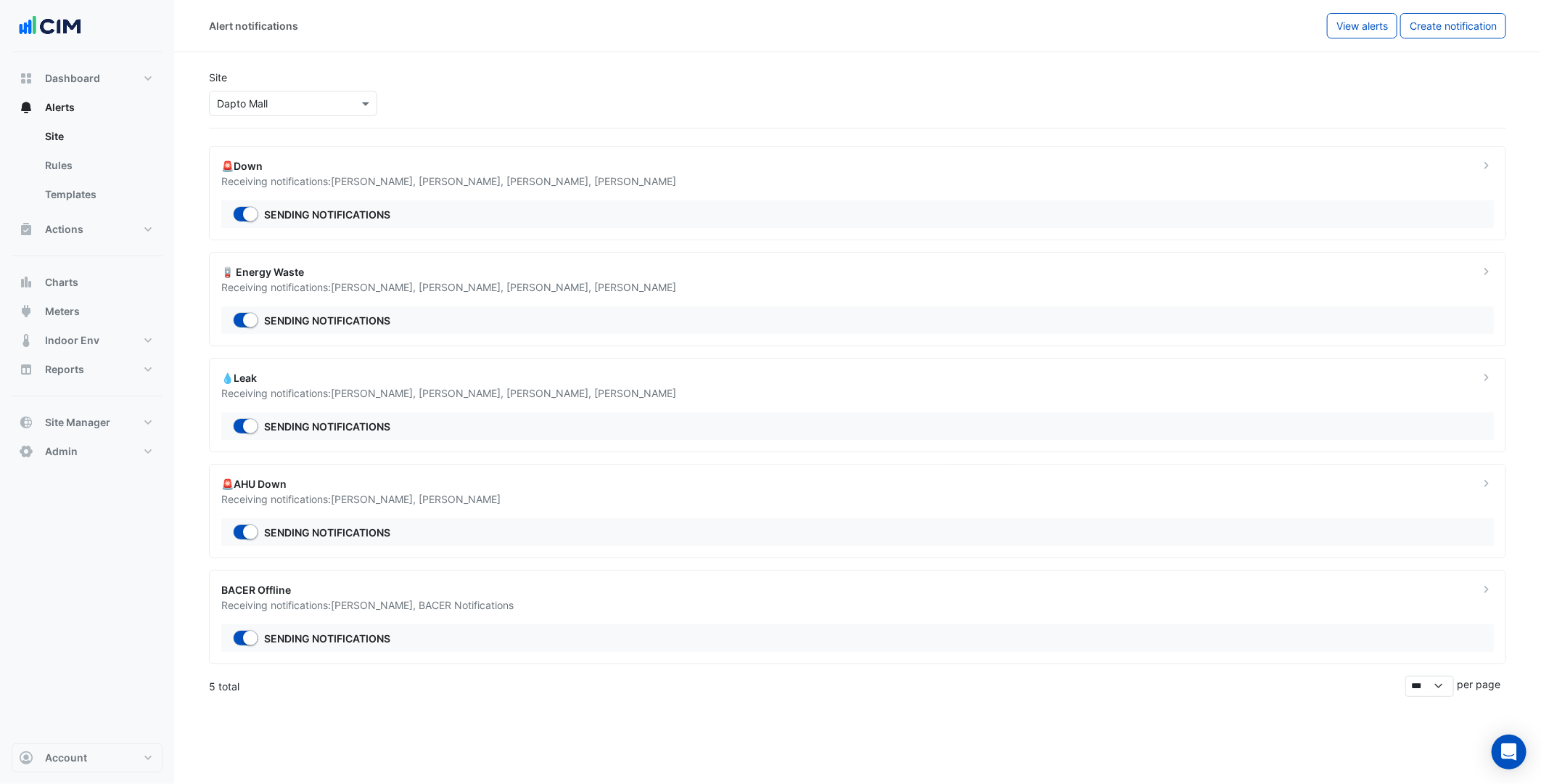
click at [439, 483] on div "🚨AHU Down" at bounding box center [841, 483] width 1240 height 15
click at [1348, 39] on div "Alert notifications View alerts Create notification" at bounding box center [858, 26] width 1367 height 52
click at [1358, 30] on span "View alerts" at bounding box center [1362, 25] width 52 height 13
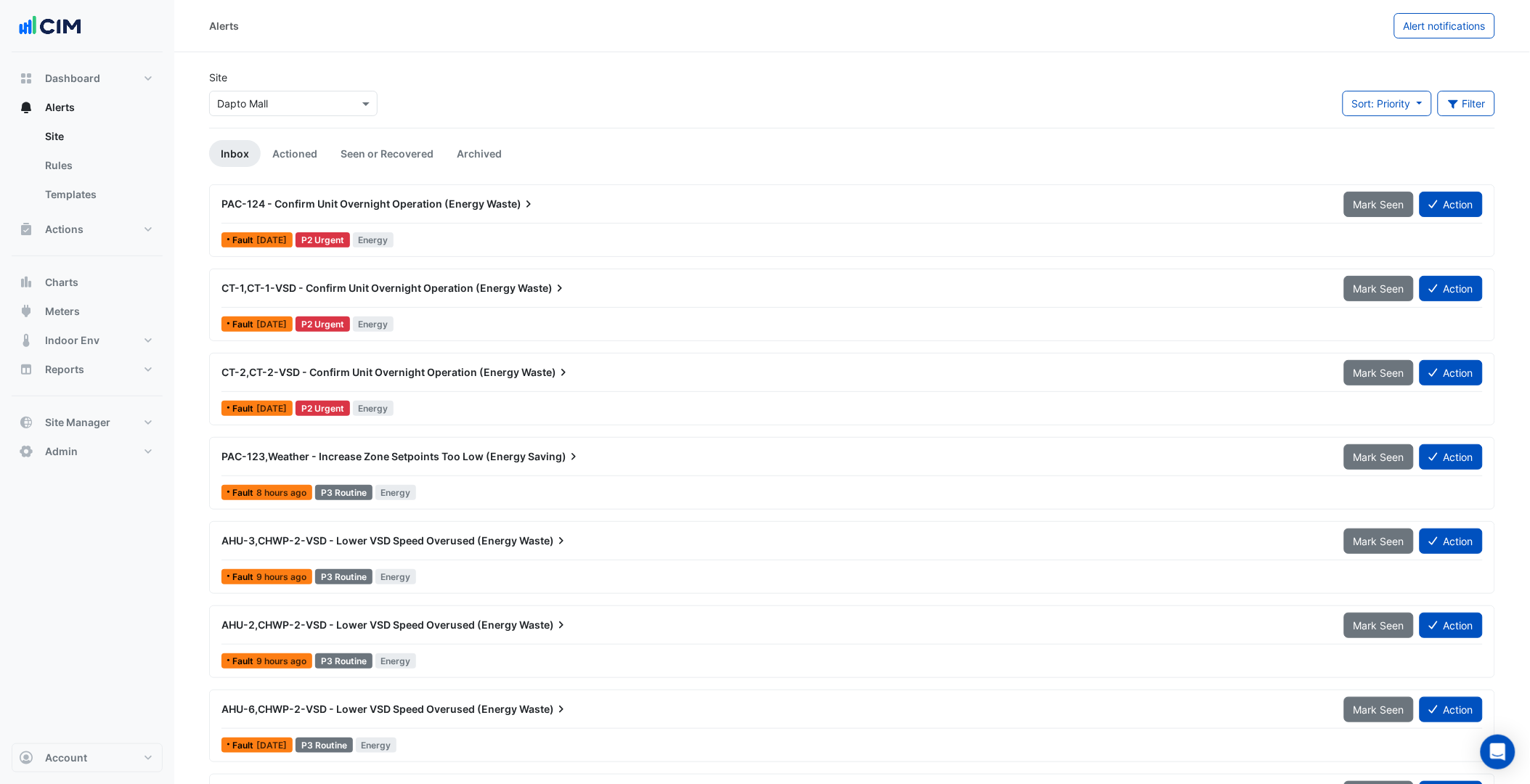
click at [535, 289] on span "Waste)" at bounding box center [542, 288] width 49 height 14
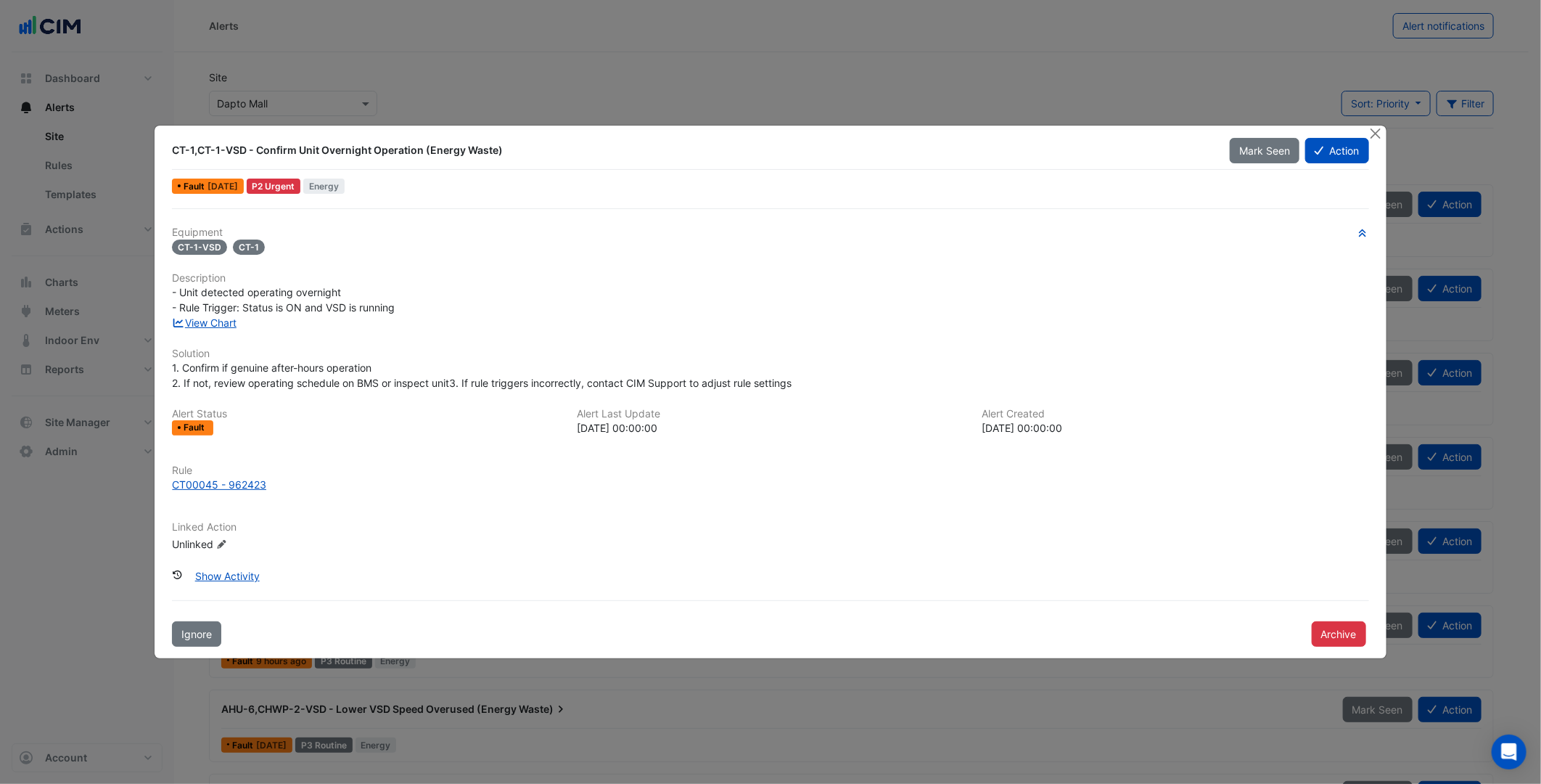
click at [1300, 135] on div "CT-1,CT-1-VSD - Confirm Unit Overnight Operation (Energy Waste) Mark Seen Actio…" at bounding box center [770, 391] width 1231 height 533
click at [1372, 135] on button "Close" at bounding box center [1376, 133] width 15 height 15
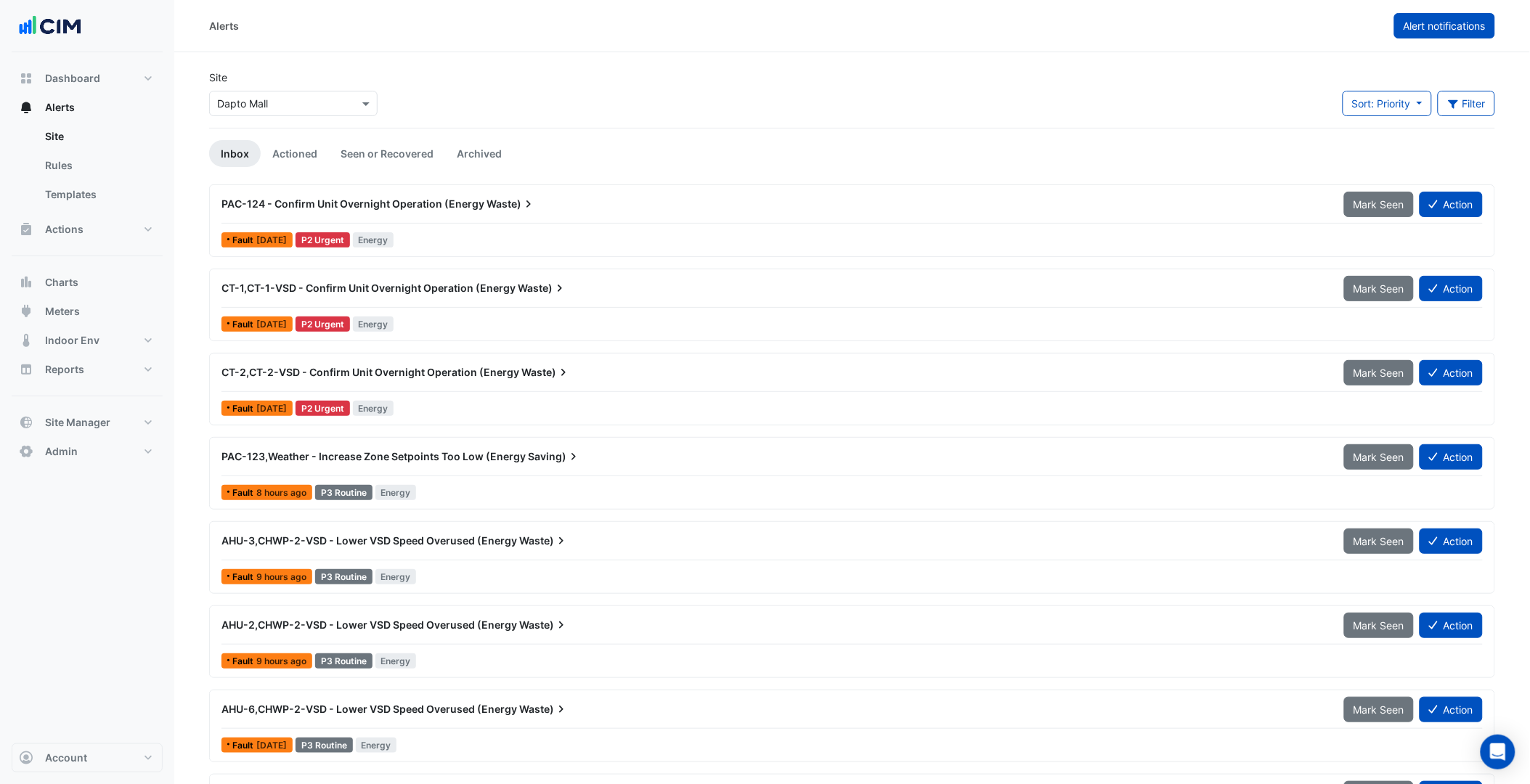
click at [1447, 25] on span "Alert notifications" at bounding box center [1444, 25] width 82 height 13
select select "******"
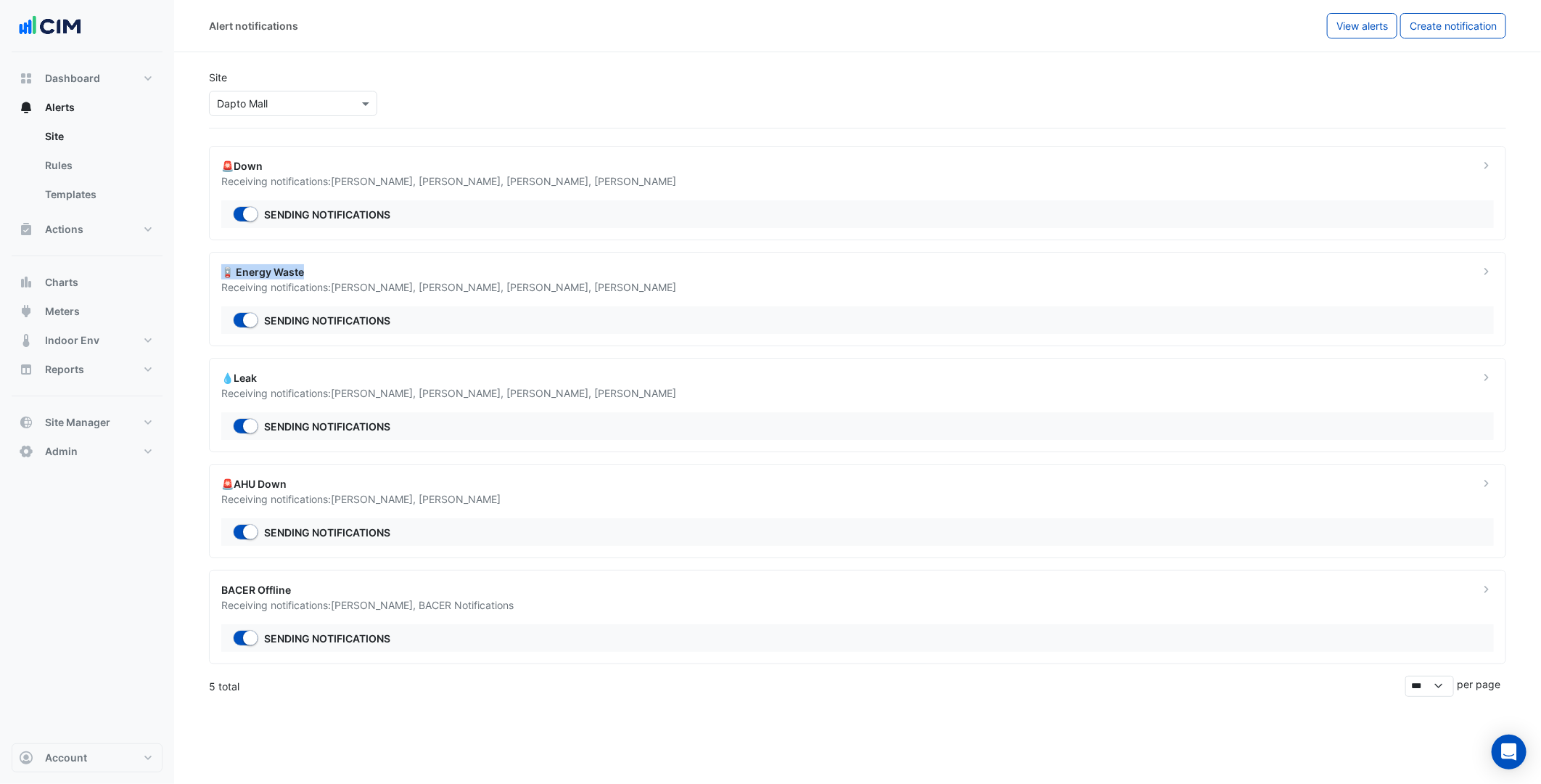
drag, startPoint x: 226, startPoint y: 271, endPoint x: 309, endPoint y: 271, distance: 83.0
click at [309, 271] on div "🪫 Energy Waste" at bounding box center [841, 272] width 1240 height 15
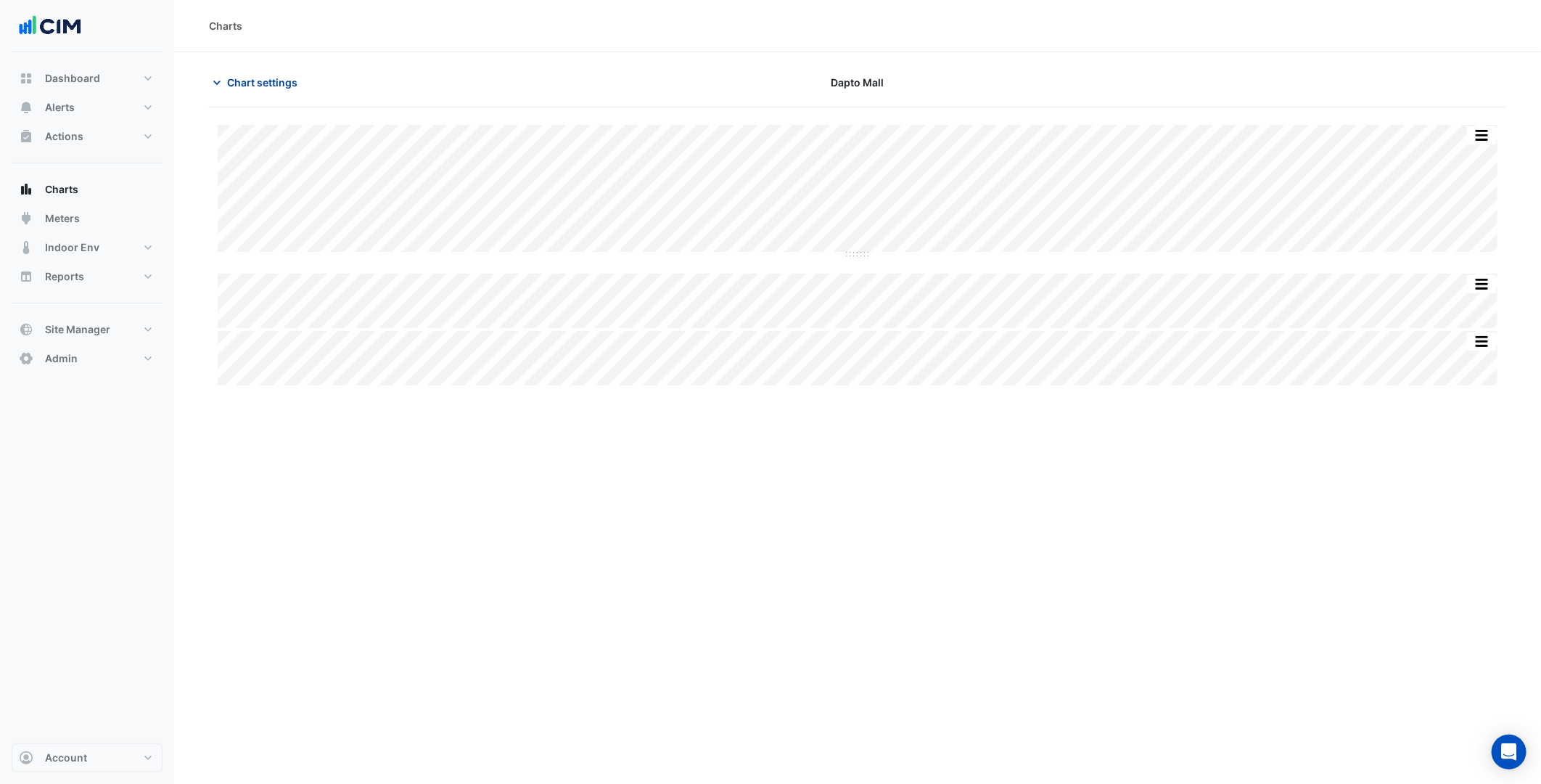
click at [241, 81] on span "Chart settings" at bounding box center [262, 82] width 70 height 15
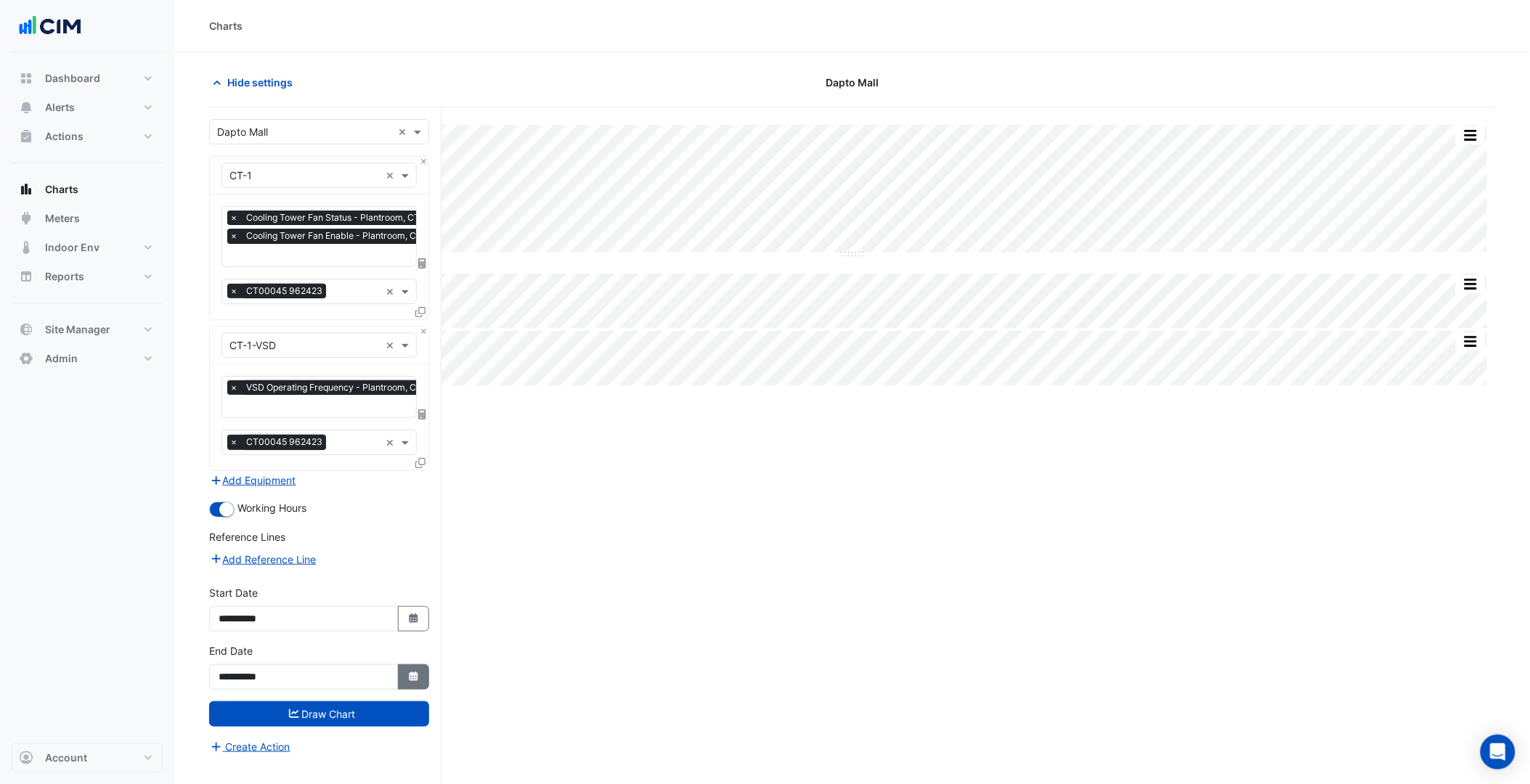
click at [413, 671] on icon "button" at bounding box center [413, 676] width 8 height 9
drag, startPoint x: 369, startPoint y: 596, endPoint x: 371, endPoint y: 615, distance: 19.1
click at [369, 596] on div "28" at bounding box center [373, 597] width 23 height 23
type input "**********"
click at [388, 707] on button "Draw Chart" at bounding box center [319, 714] width 220 height 25
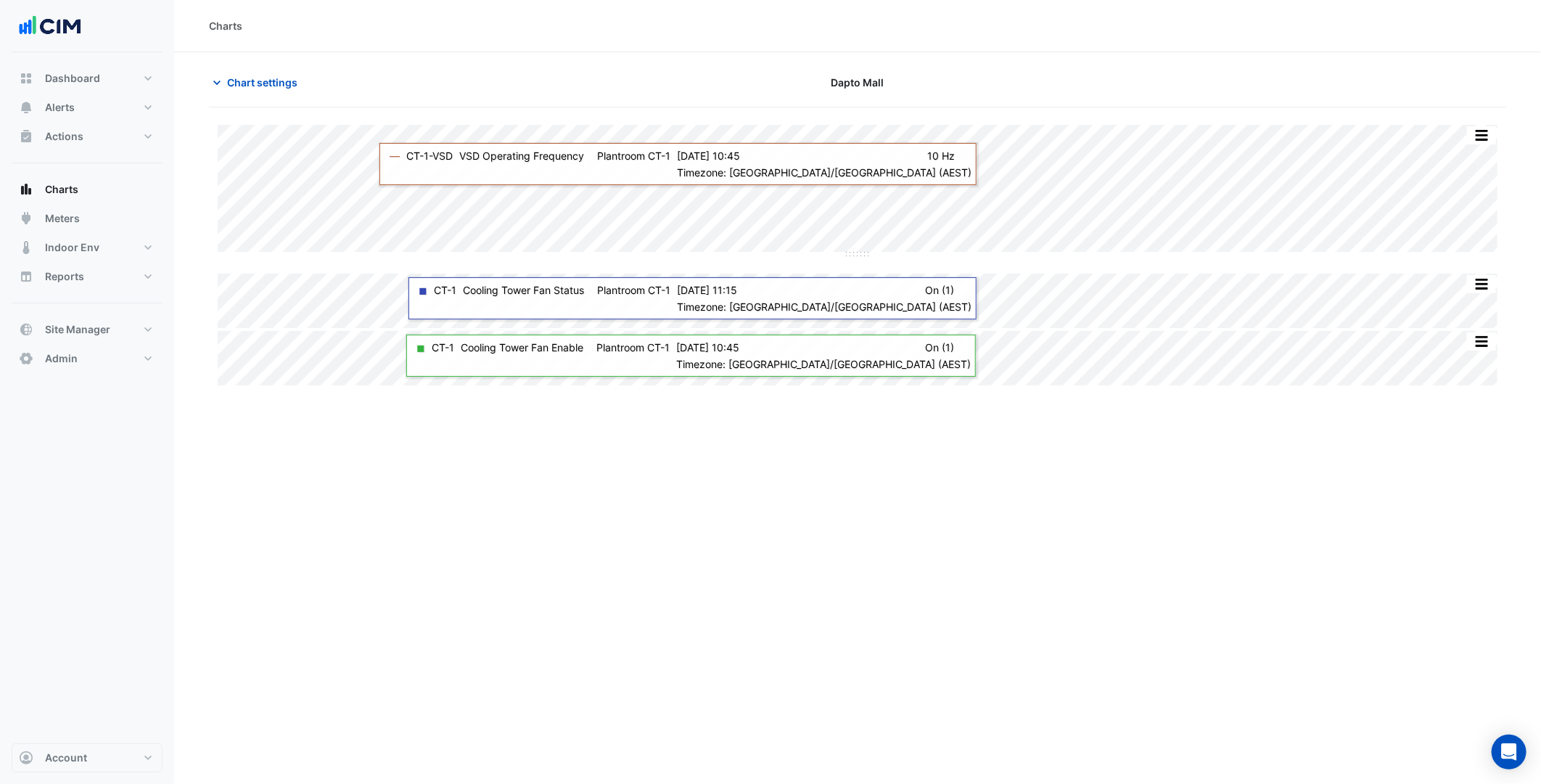
click at [861, 310] on div "Split by Equip Split All Split None Print Save as JPEG Save as PNG Pivot Data T…" at bounding box center [858, 255] width 1297 height 261
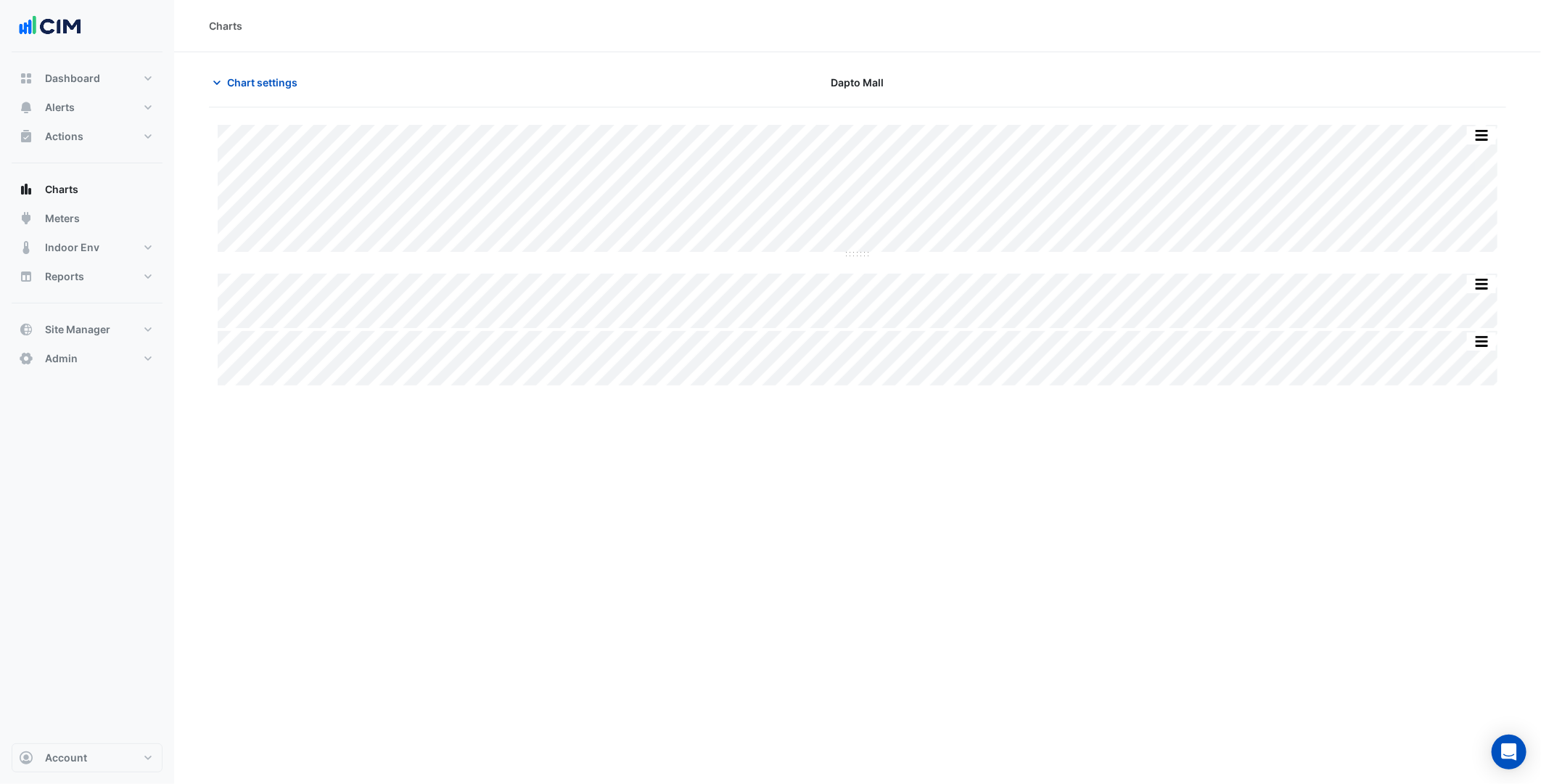
drag, startPoint x: 271, startPoint y: 74, endPoint x: 273, endPoint y: 176, distance: 102.0
click at [271, 76] on button "Chart settings" at bounding box center [258, 82] width 98 height 25
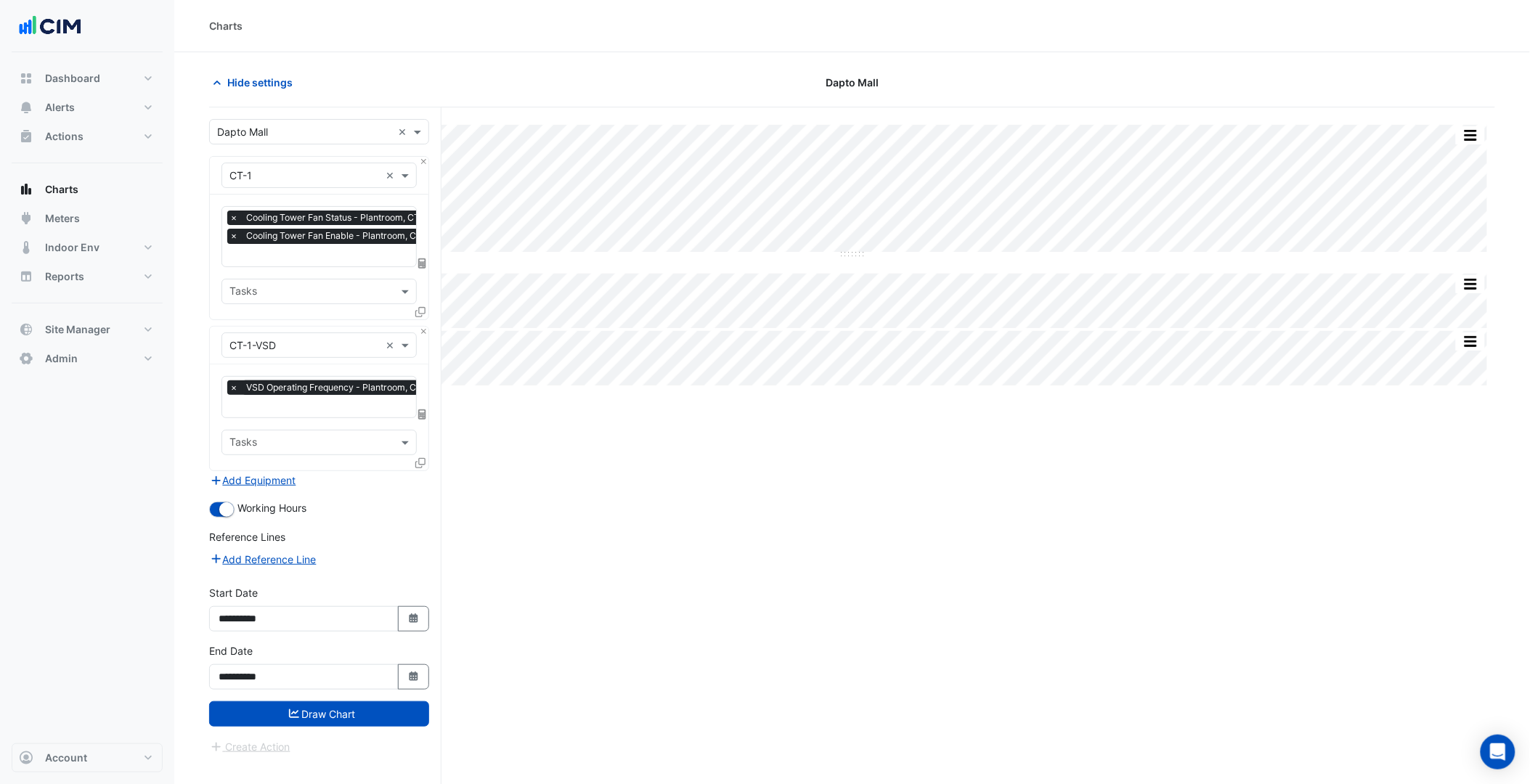
click at [424, 315] on span at bounding box center [420, 312] width 10 height 13
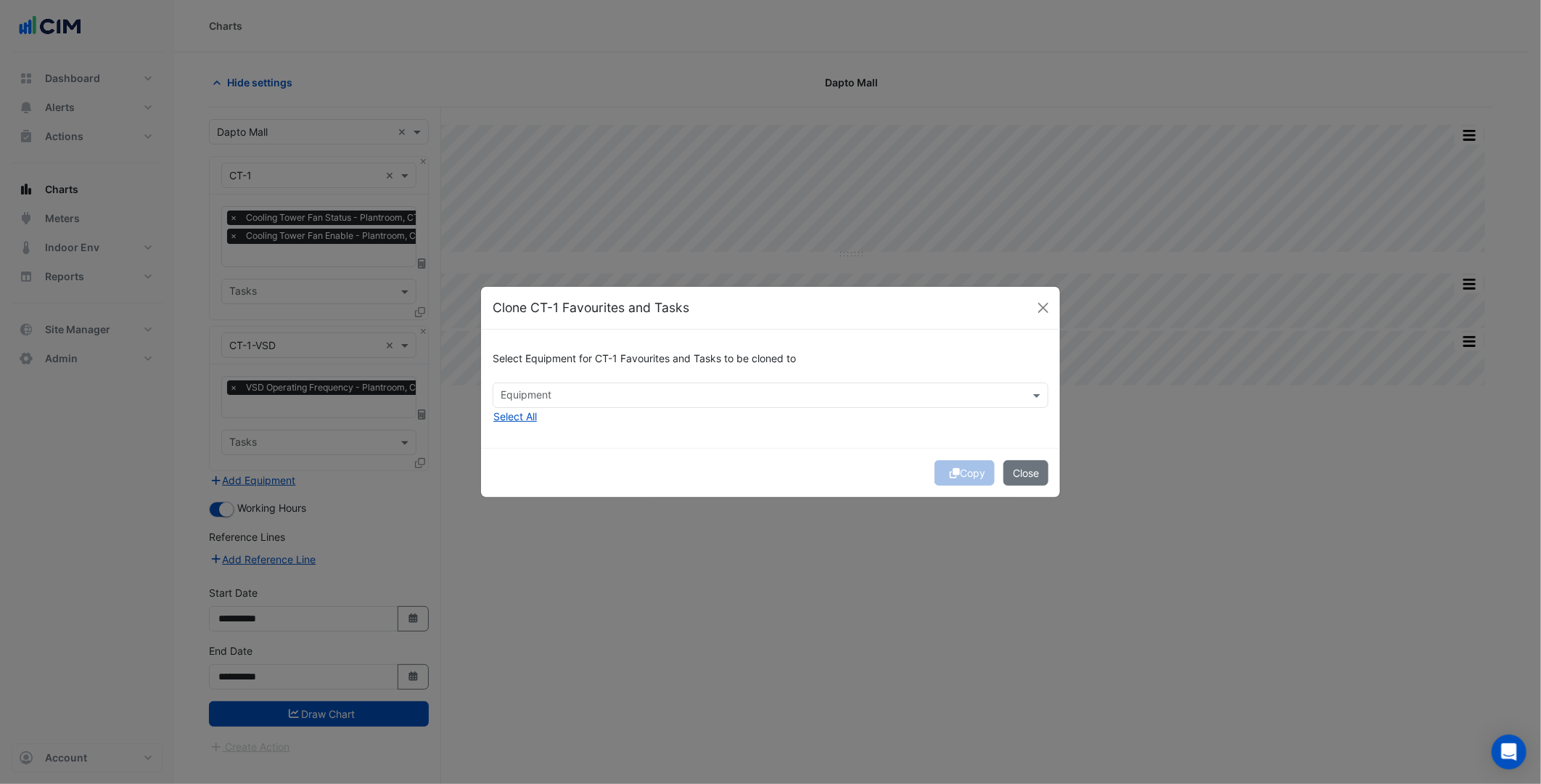
click at [530, 400] on input "text" at bounding box center [762, 396] width 523 height 15
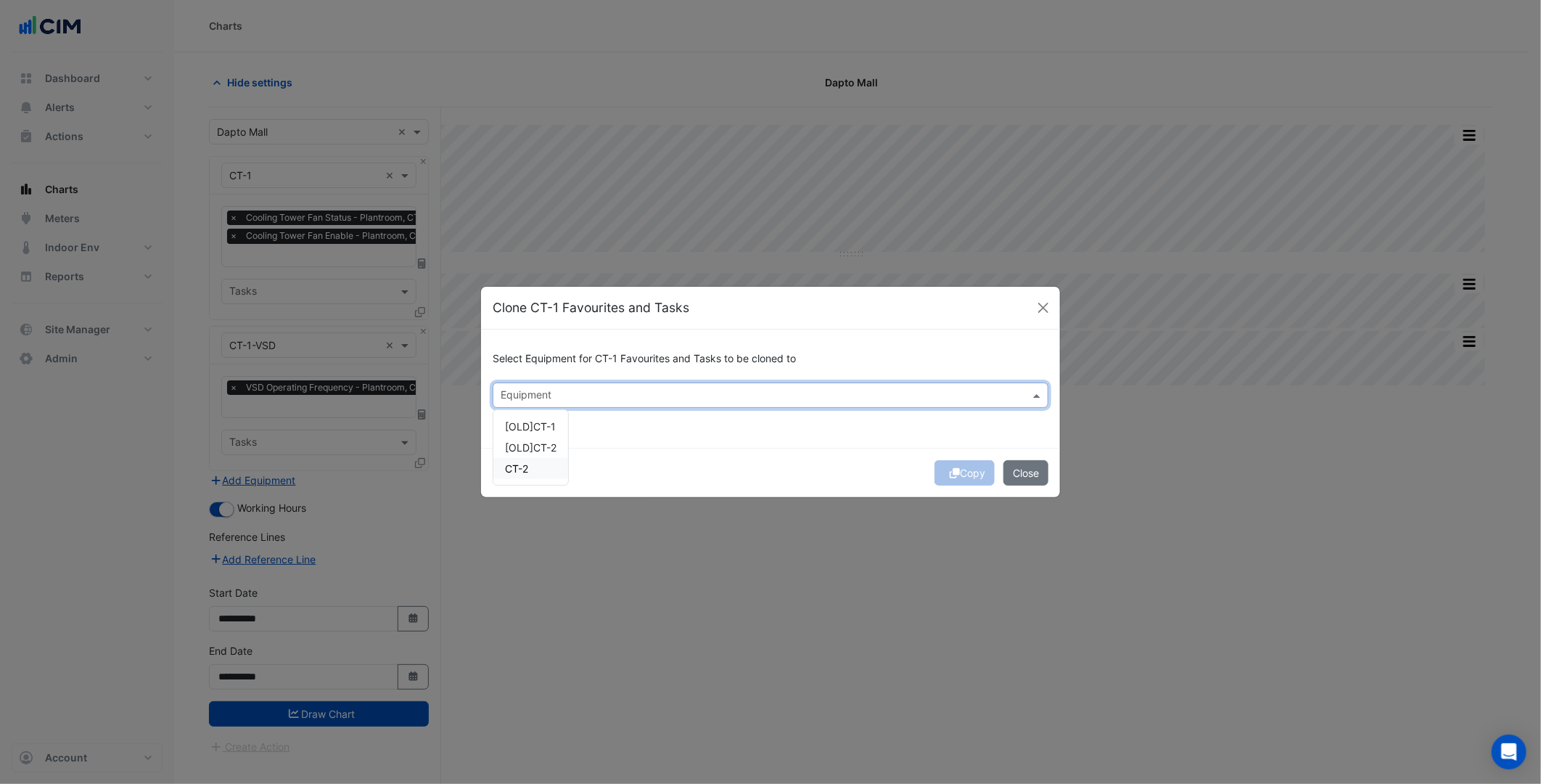
click at [546, 467] on div "CT-2" at bounding box center [531, 468] width 75 height 21
drag, startPoint x: 695, startPoint y: 449, endPoint x: 820, endPoint y: 467, distance: 126.3
click at [697, 451] on div "Copy Close" at bounding box center [770, 472] width 579 height 49
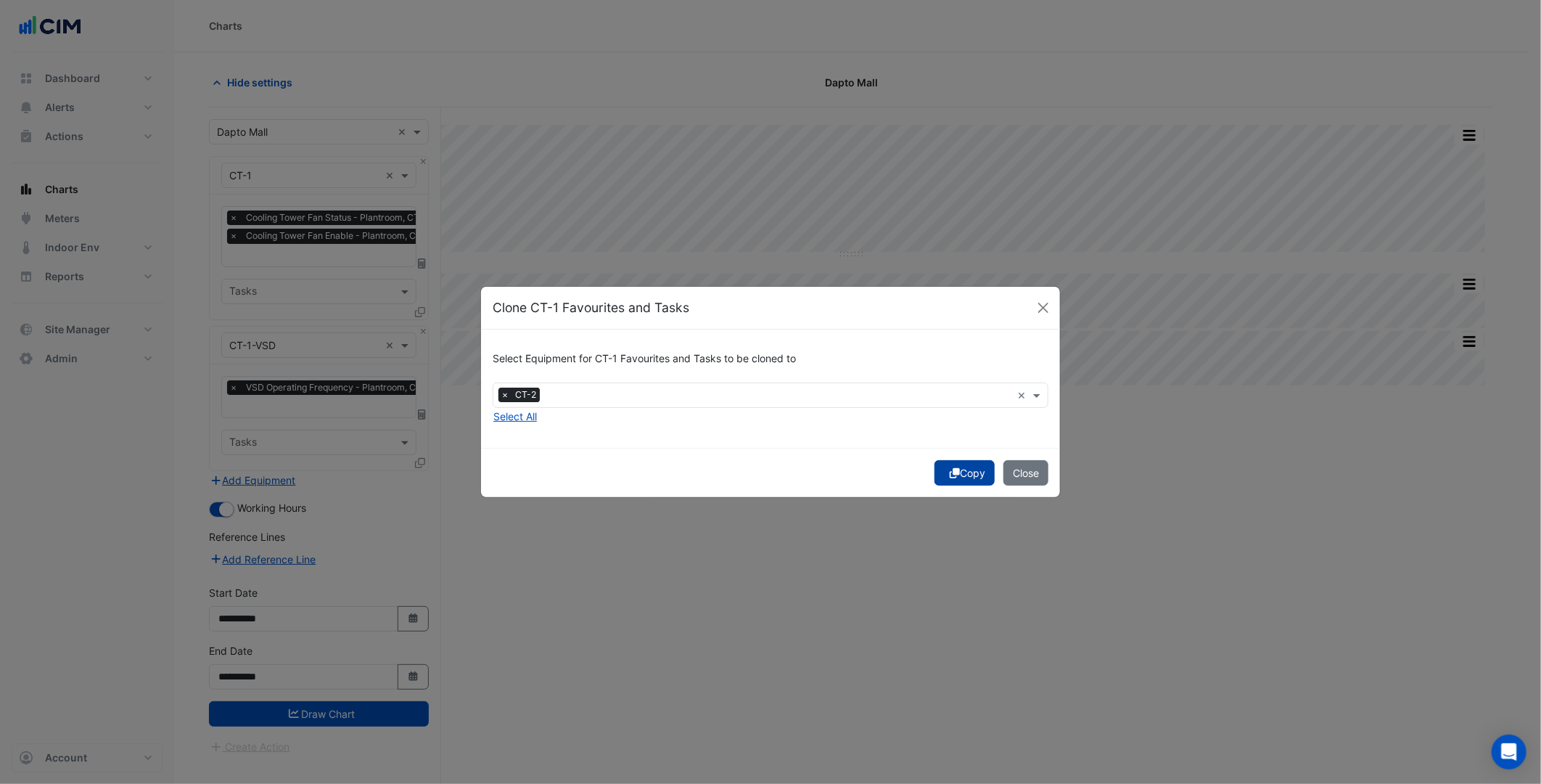
click at [958, 474] on button "Copy" at bounding box center [964, 472] width 60 height 25
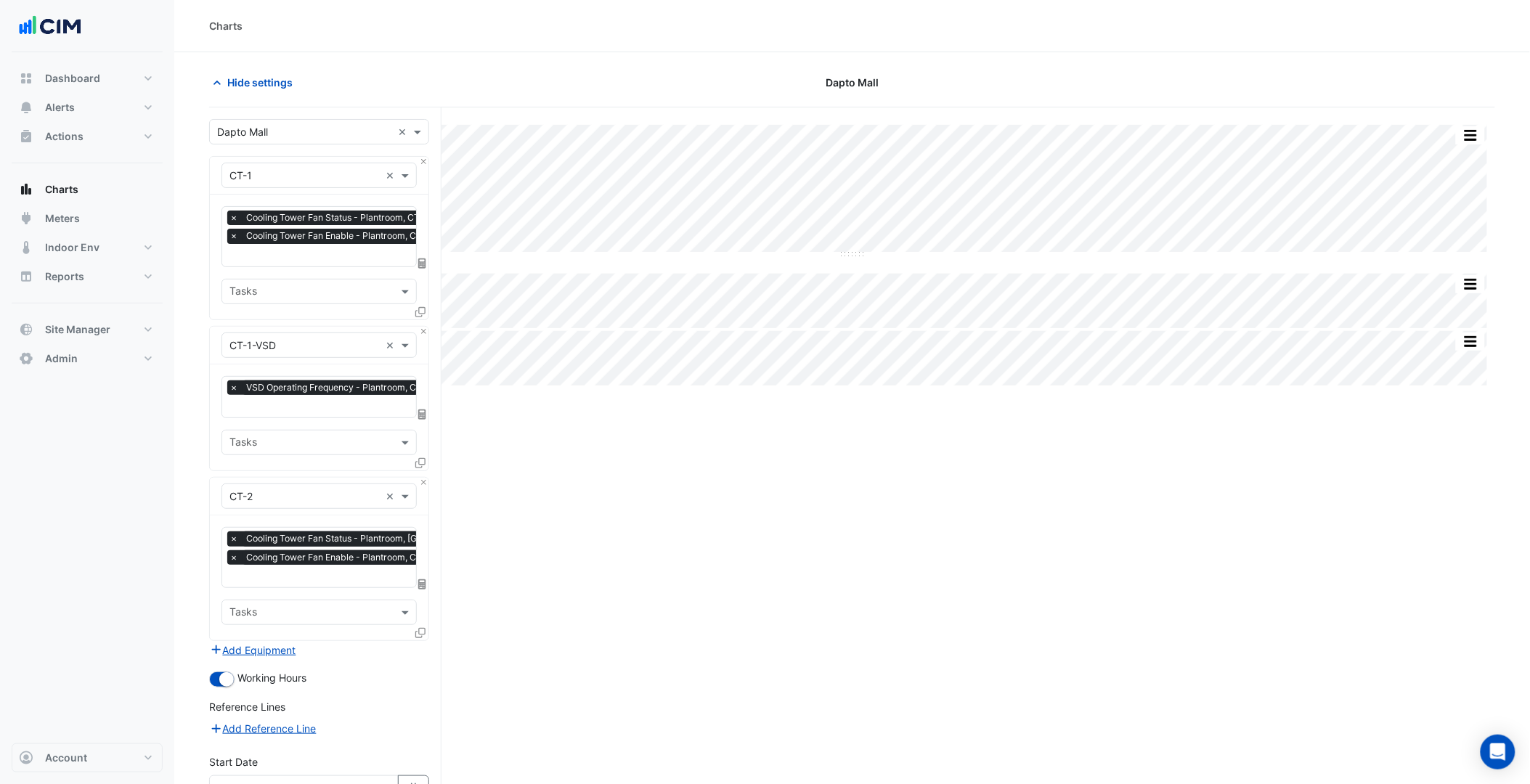
click at [418, 461] on icon at bounding box center [420, 463] width 10 height 10
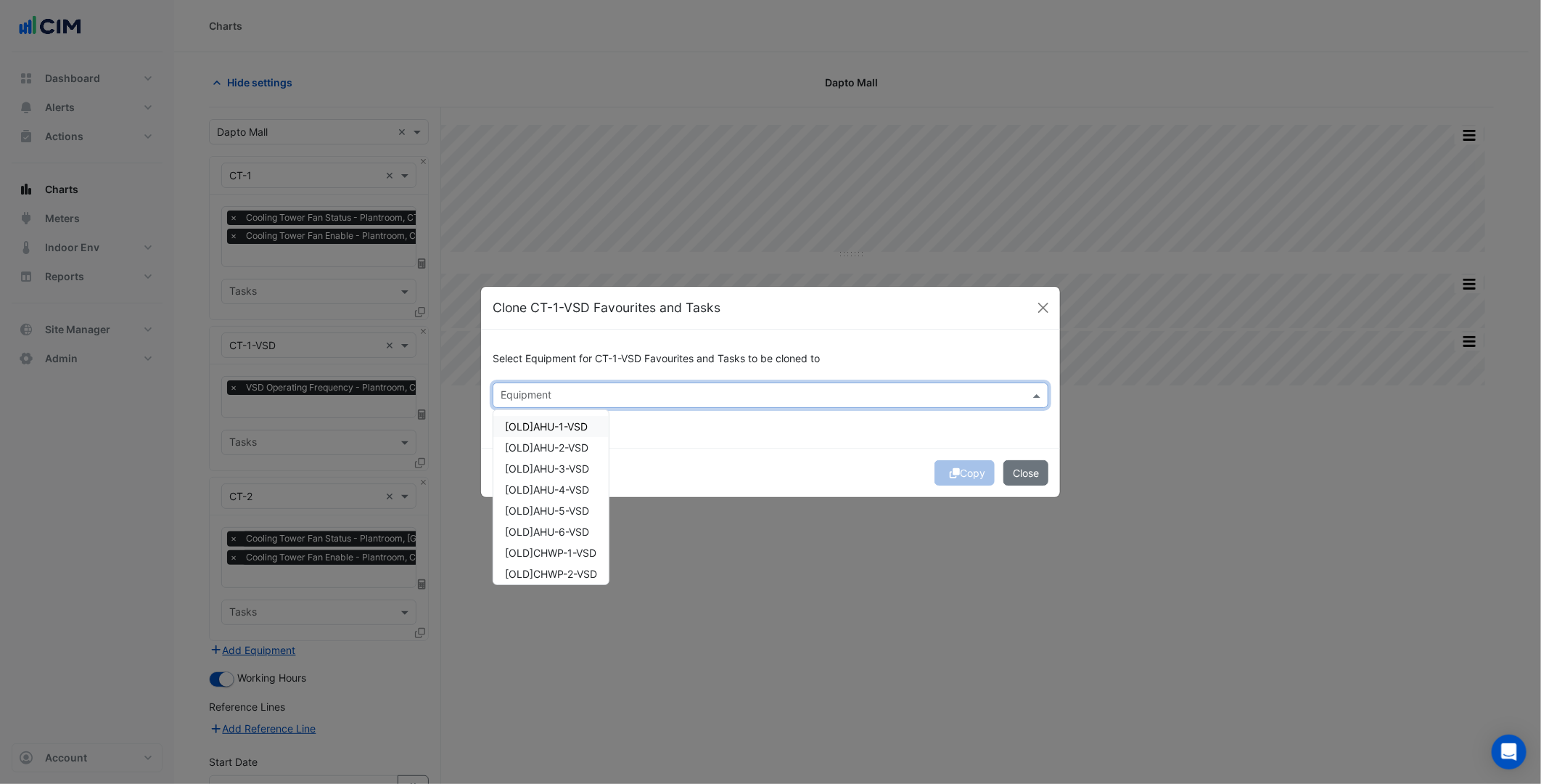
click at [601, 400] on input "text" at bounding box center [762, 396] width 523 height 15
click at [561, 473] on div "CT-2-VSD" at bounding box center [543, 468] width 99 height 21
type input "**"
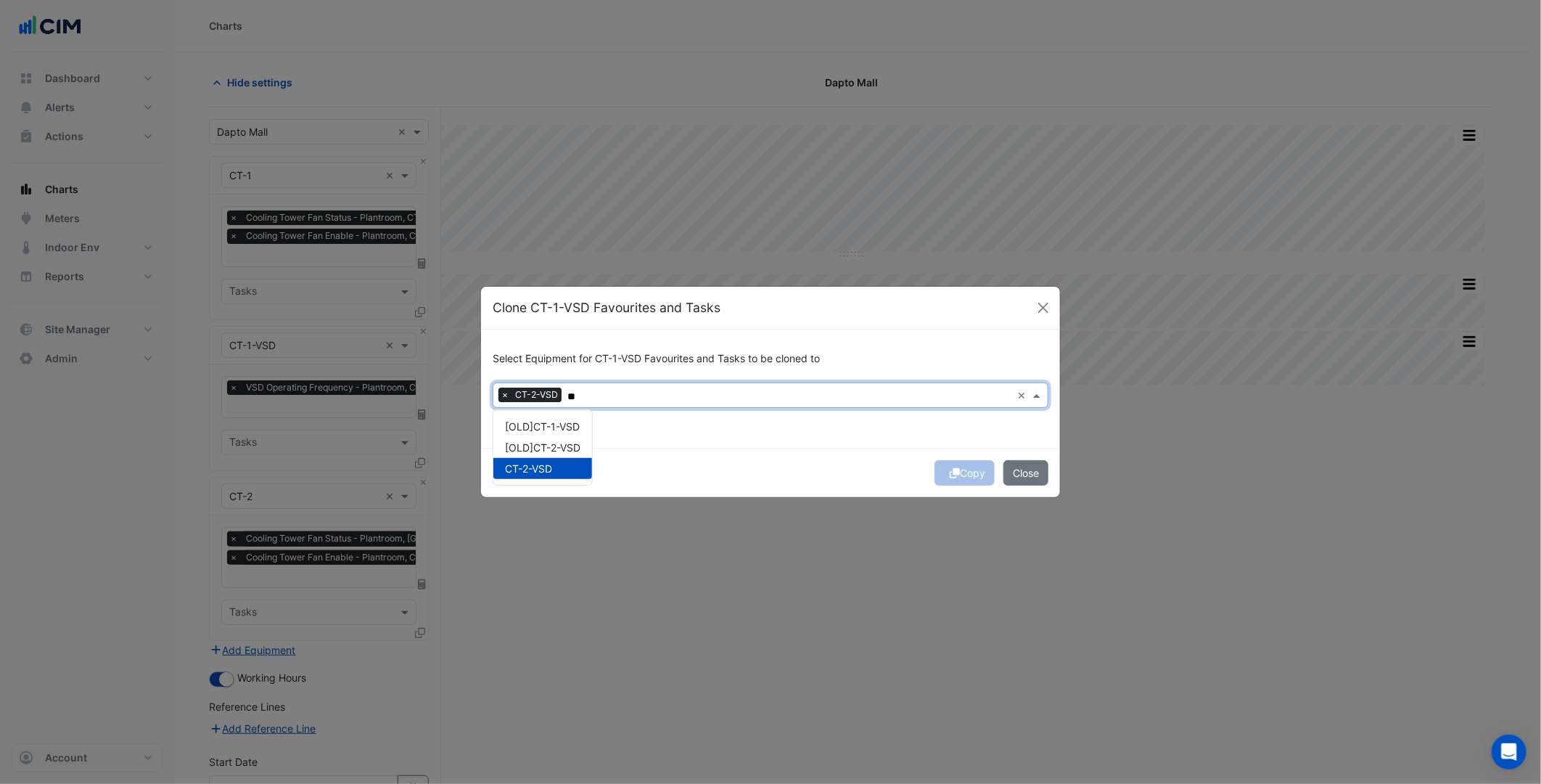
drag, startPoint x: 844, startPoint y: 476, endPoint x: 918, endPoint y: 482, distance: 74.2
click at [845, 476] on div "Copy Close" at bounding box center [770, 472] width 579 height 49
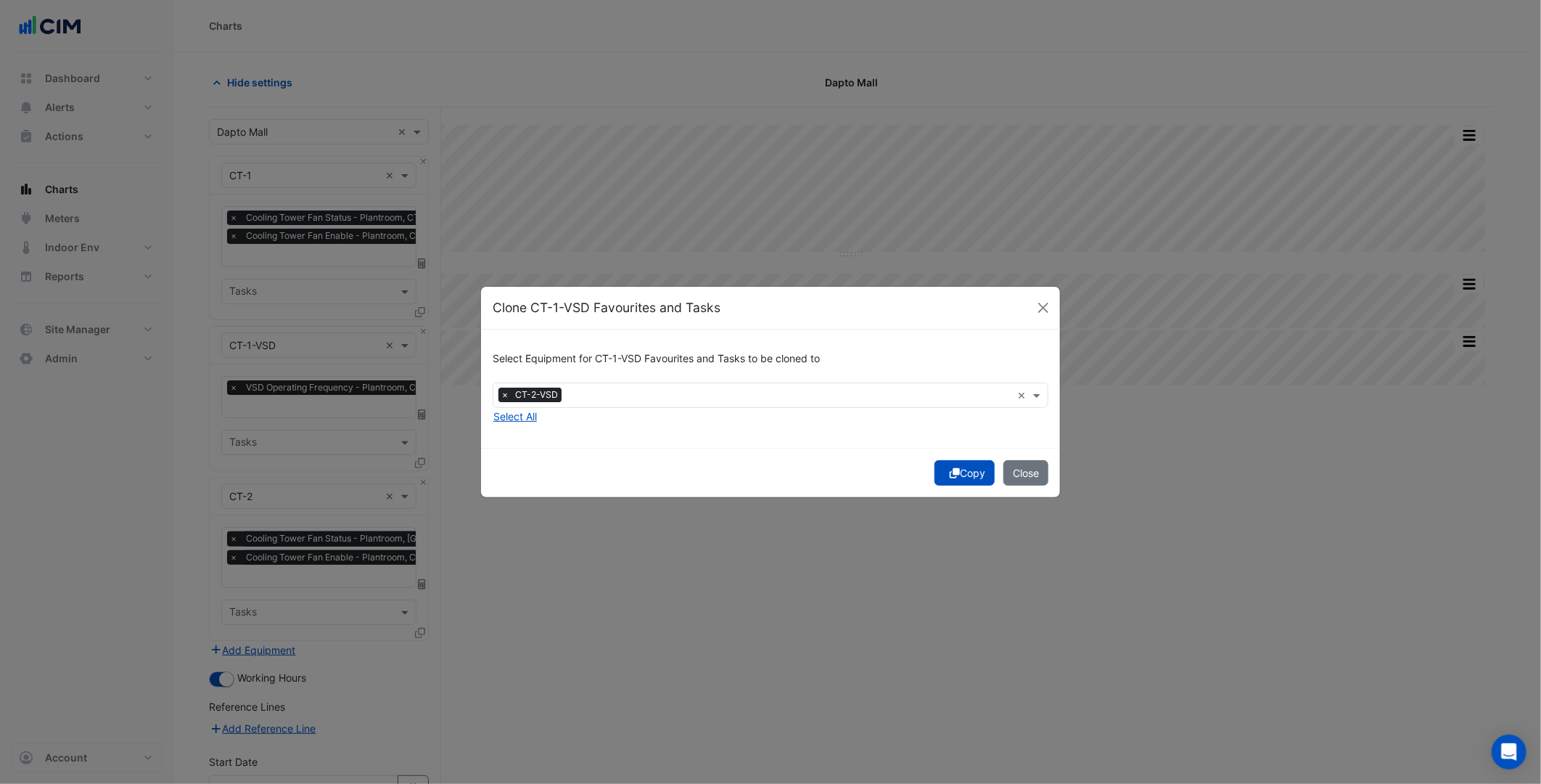
click at [971, 477] on button "Copy" at bounding box center [964, 472] width 60 height 25
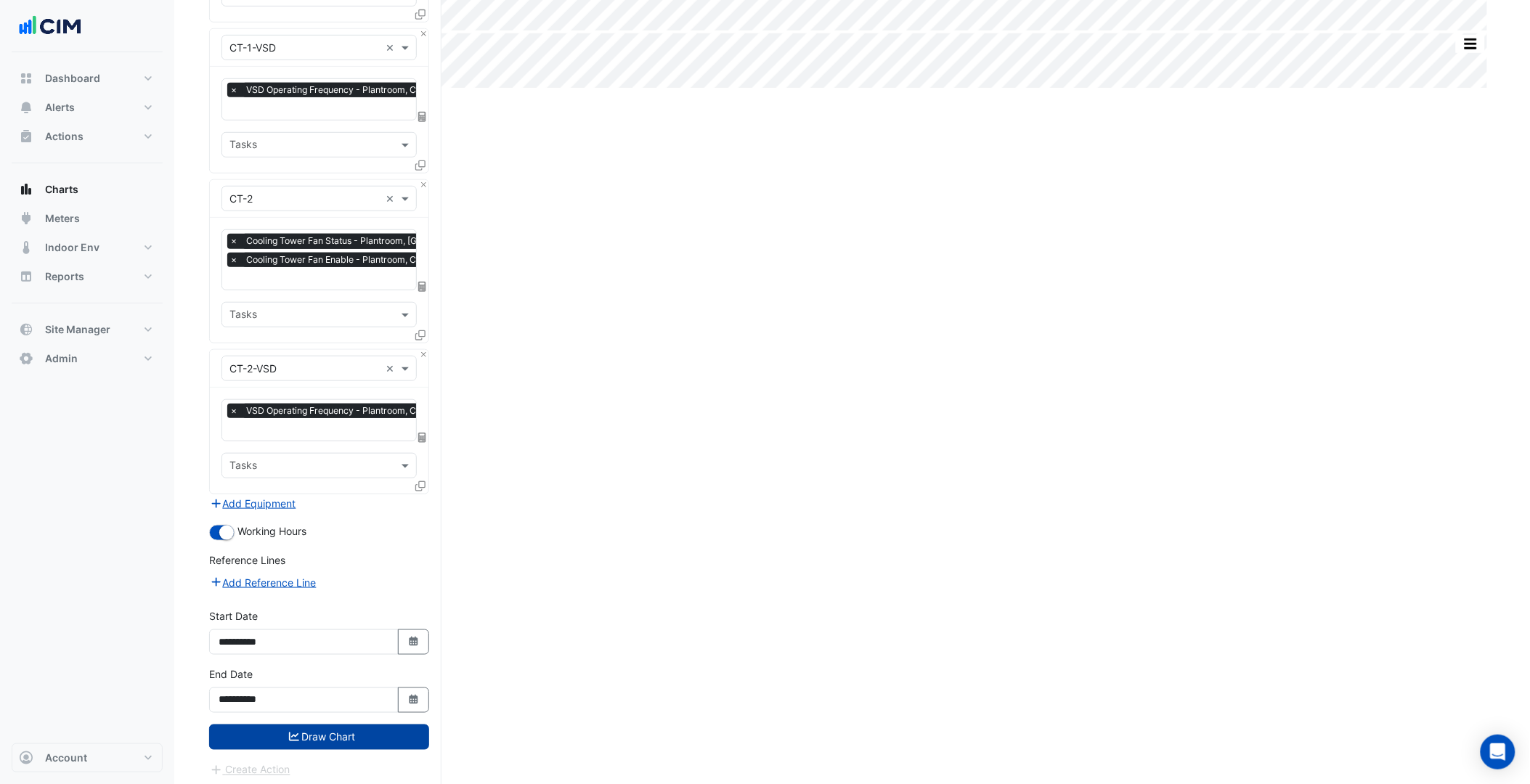
click at [316, 736] on button "Draw Chart" at bounding box center [319, 737] width 220 height 25
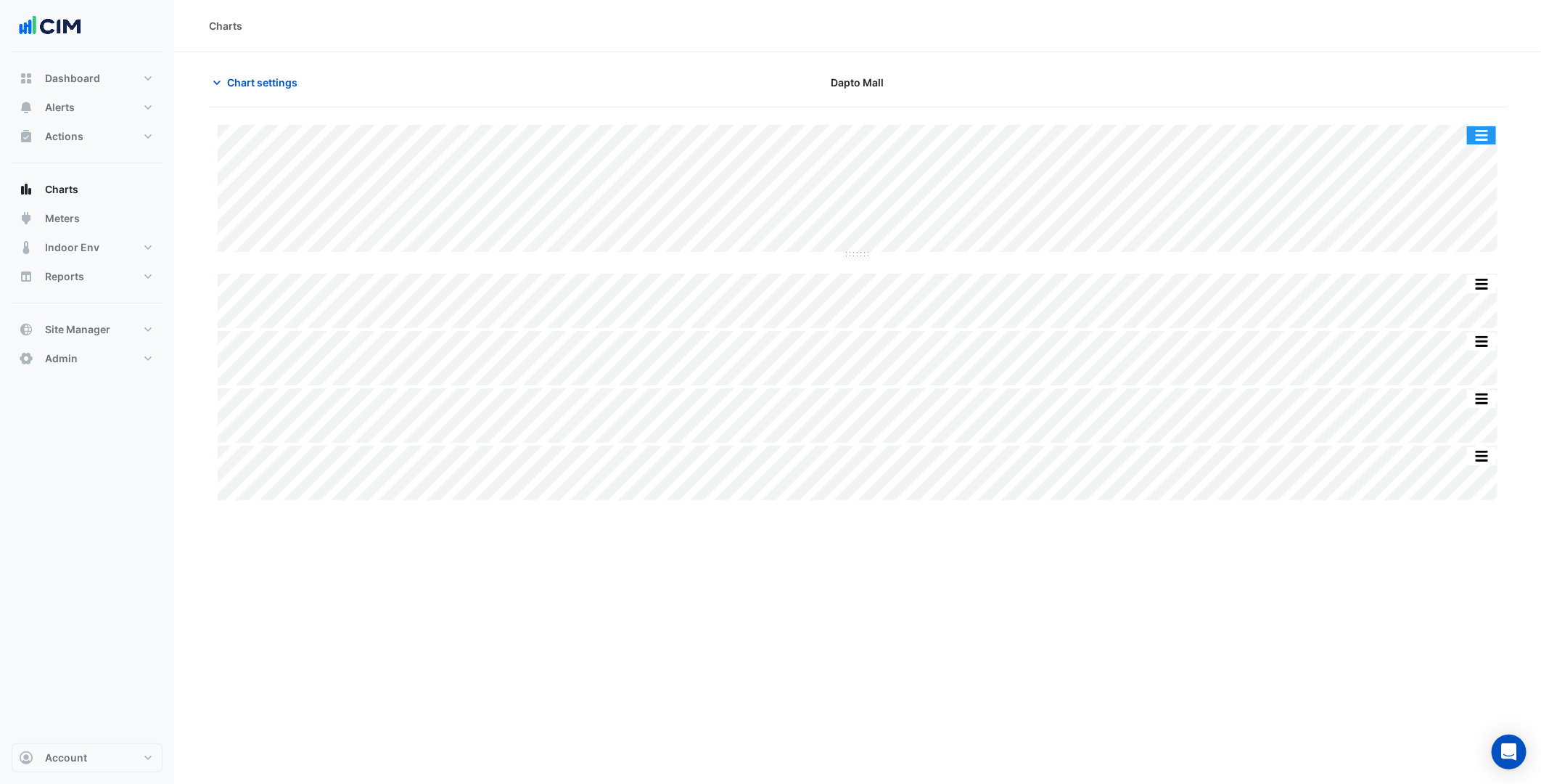
drag, startPoint x: 1491, startPoint y: 130, endPoint x: 1485, endPoint y: 140, distance: 11.7
click at [1491, 130] on button "button" at bounding box center [1482, 135] width 29 height 18
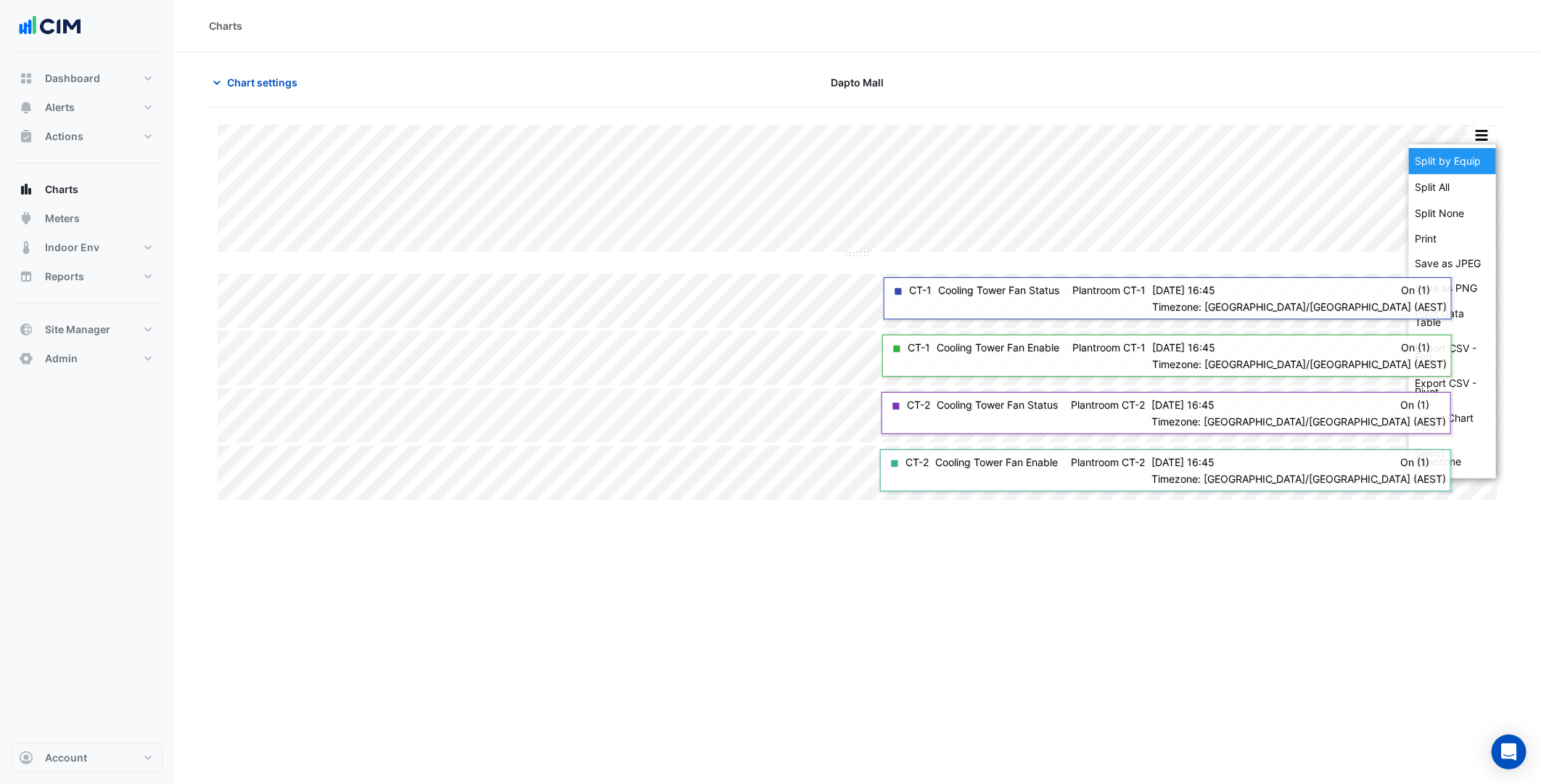
click at [1463, 158] on div "Split by Equip" at bounding box center [1452, 161] width 87 height 26
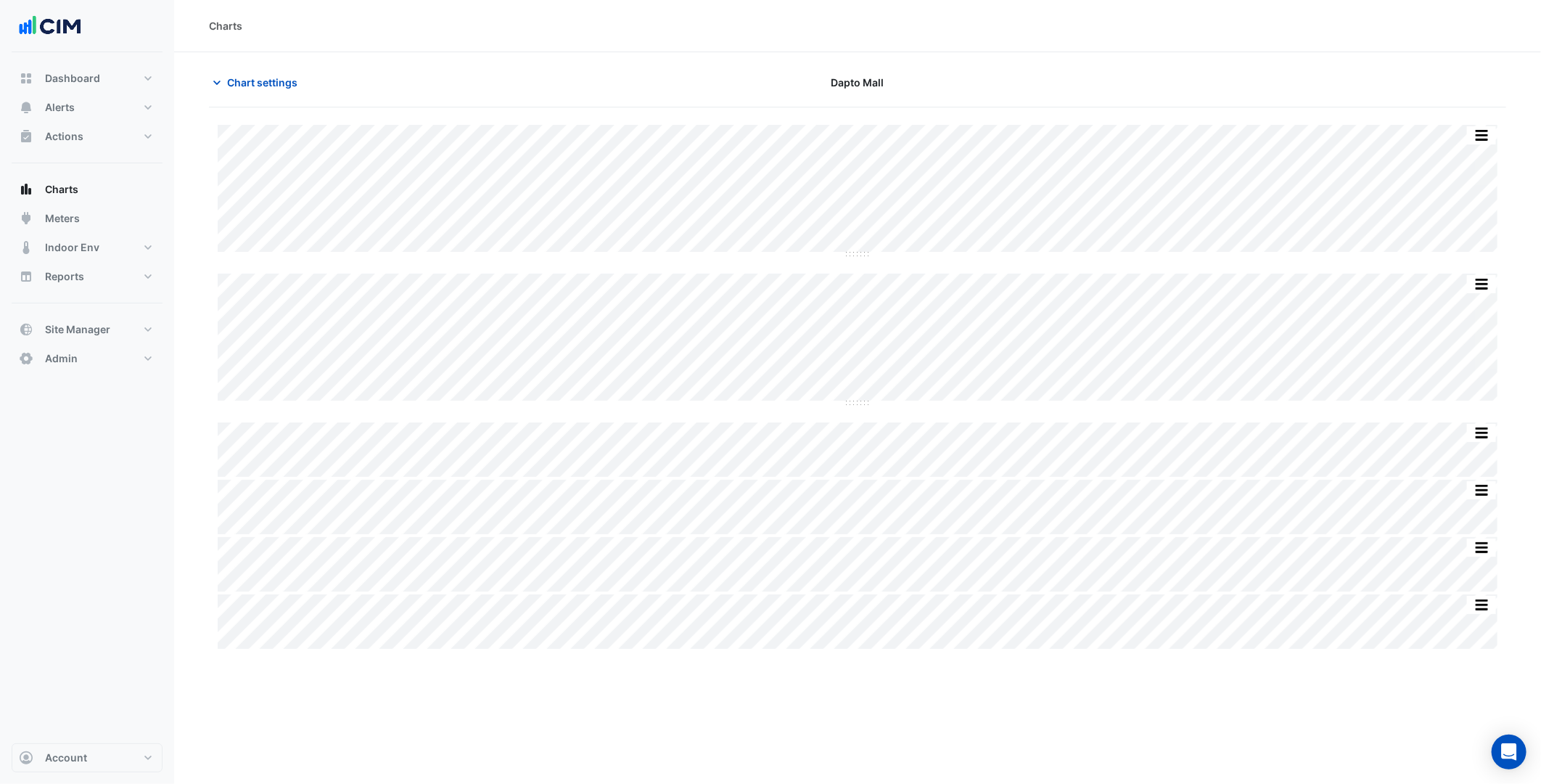
click at [190, 221] on section "Chart settings [GEOGRAPHIC_DATA] Split by Unit Split All Split None Print Save …" at bounding box center [858, 352] width 1367 height 599
